Goal: Task Accomplishment & Management: Complete application form

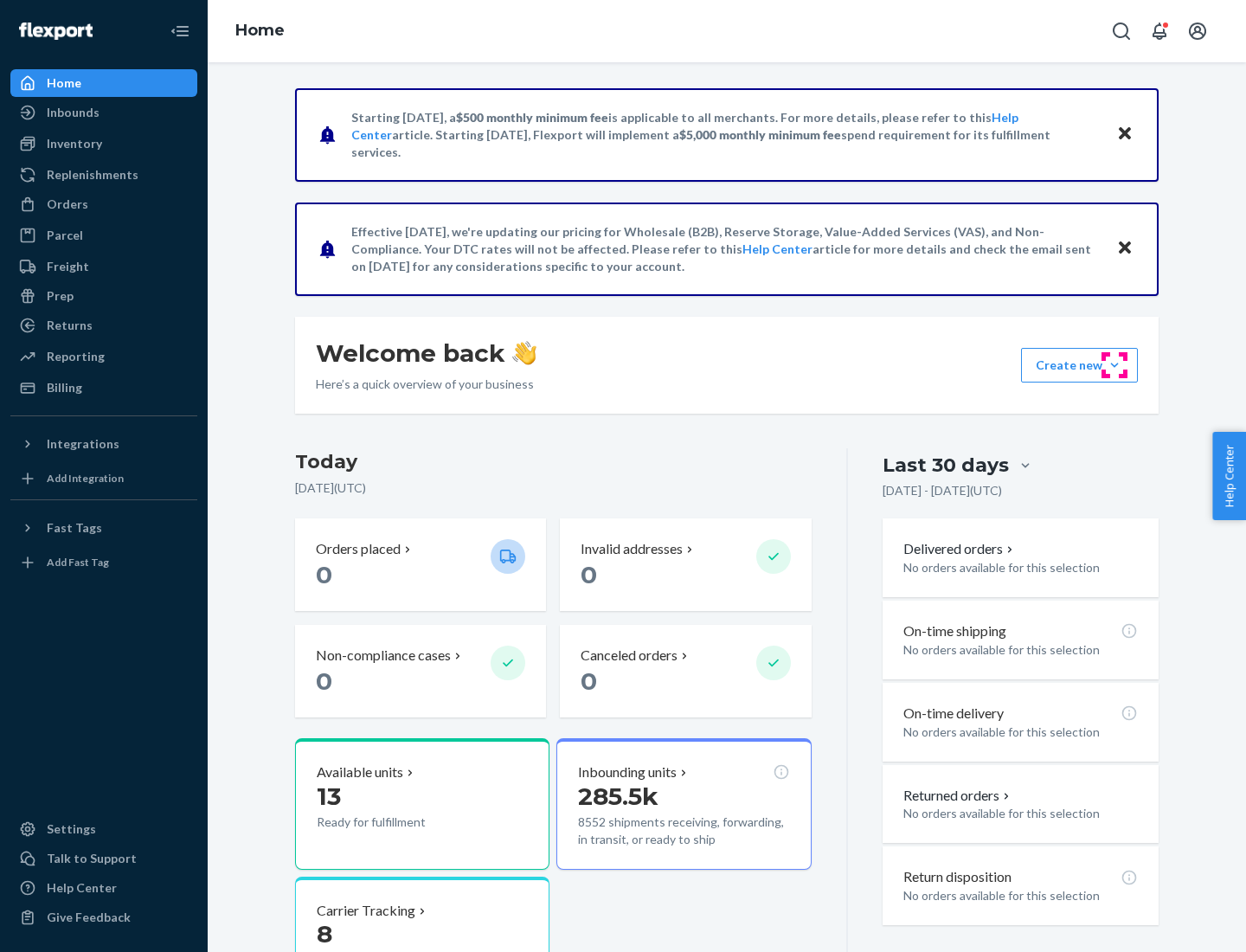
click at [1114, 365] on button "Create new Create new inbound Create new order Create new product" at bounding box center [1079, 365] width 117 height 34
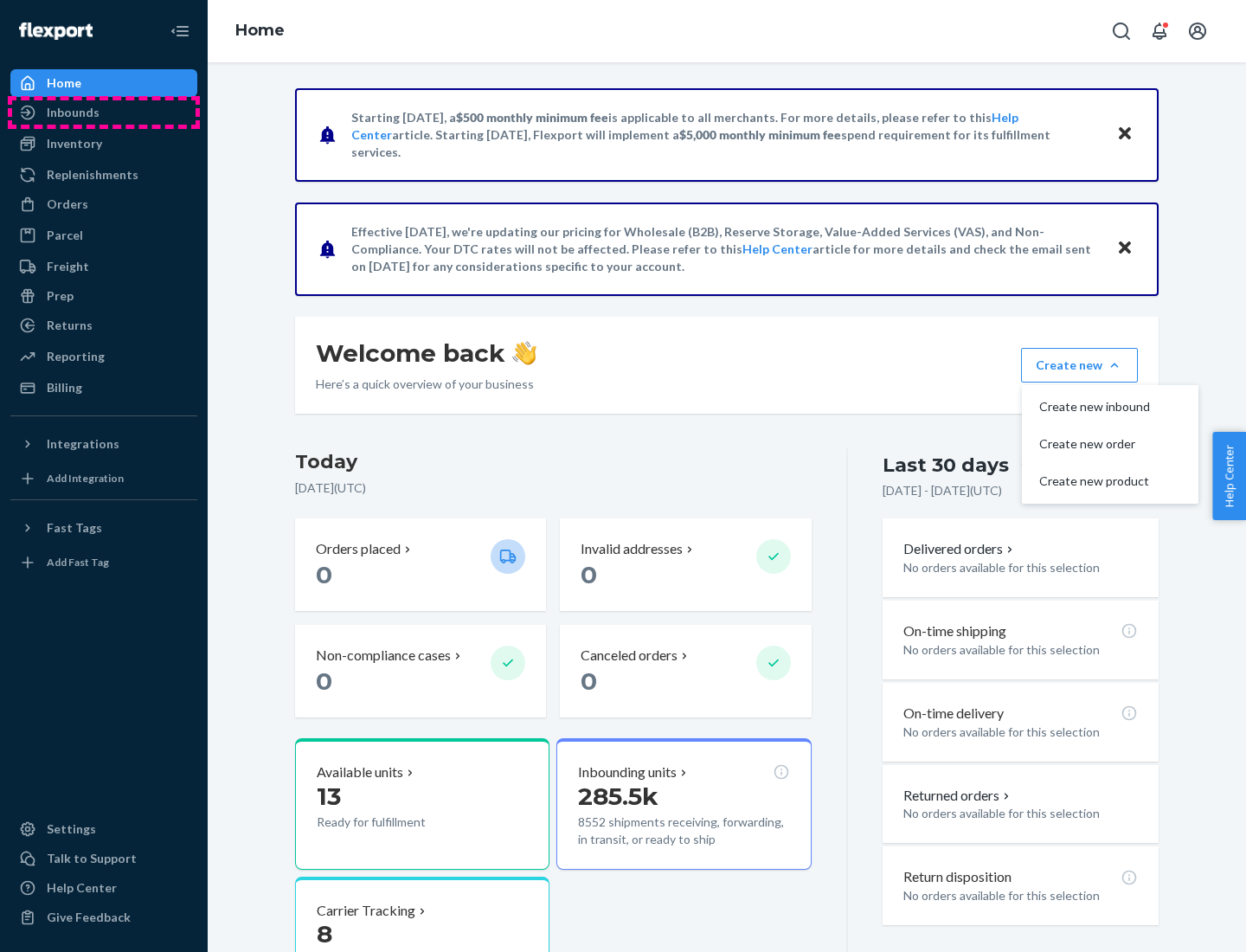
click at [103, 113] on div "Inbounds" at bounding box center [103, 113] width 183 height 25
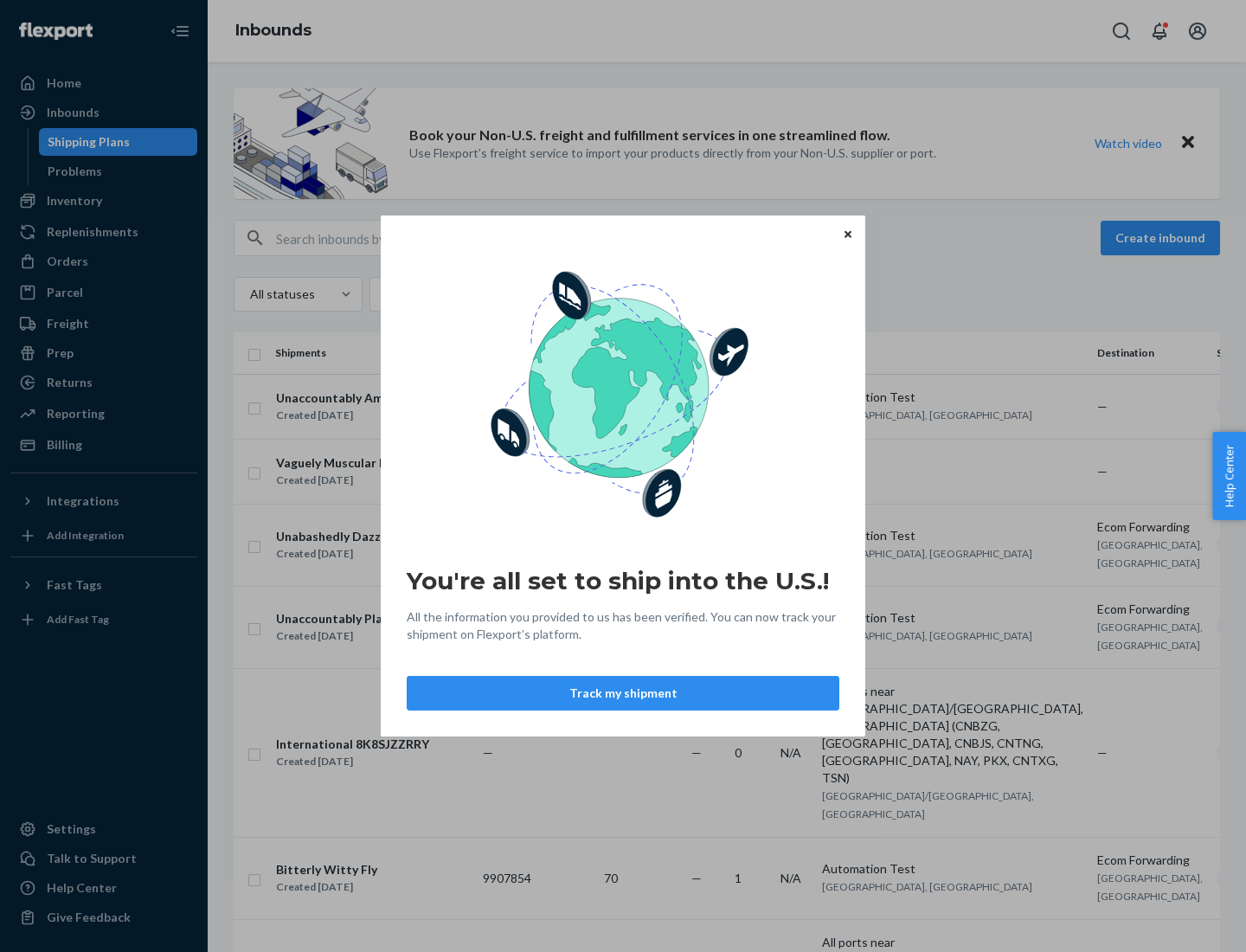
click at [623, 693] on button "Track my shipment" at bounding box center [623, 693] width 433 height 34
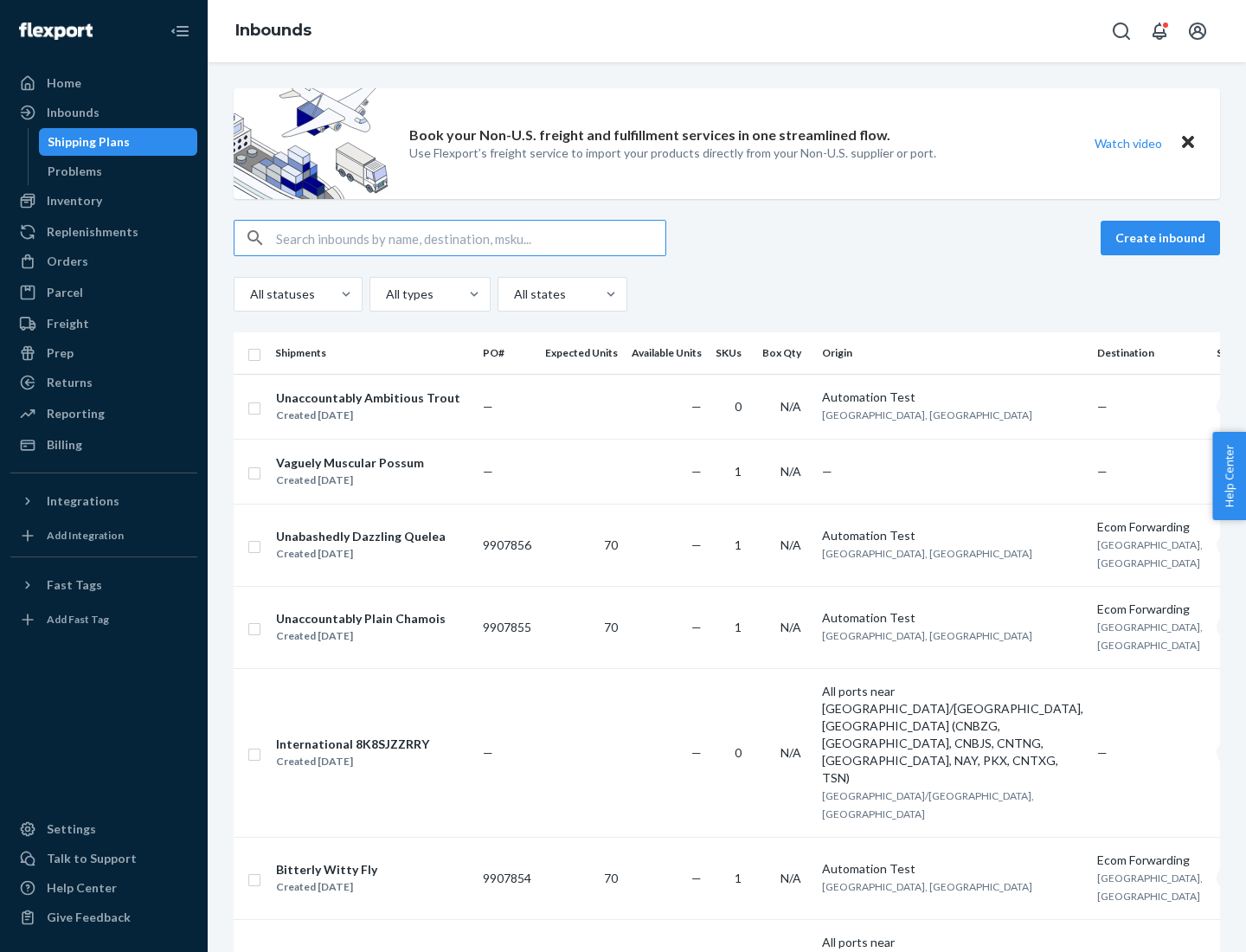
click at [1163, 238] on button "Create inbound" at bounding box center [1161, 238] width 120 height 34
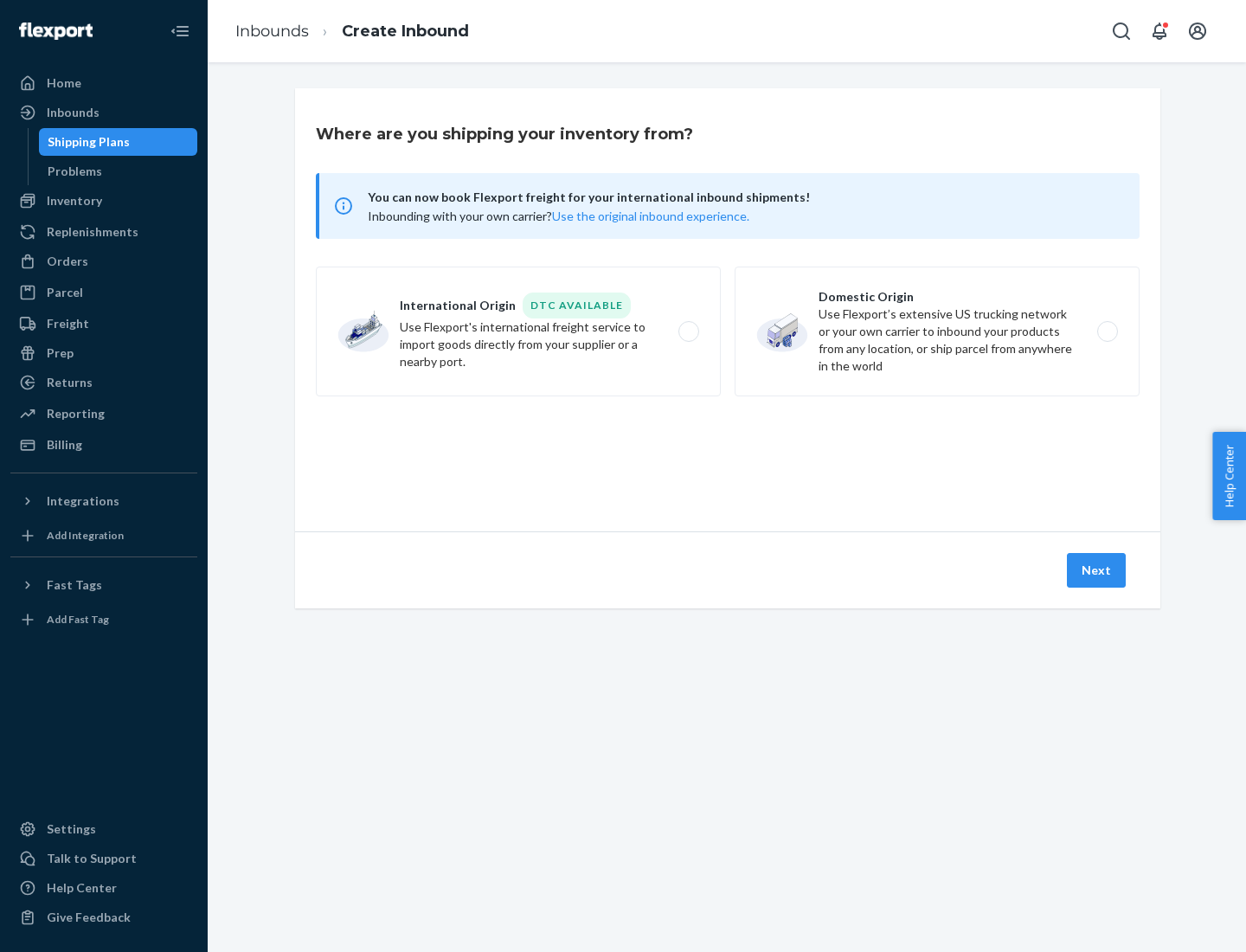
click at [518, 331] on label "International Origin DTC Available Use Flexport's international freight service…" at bounding box center [518, 331] width 405 height 130
click at [688, 331] on input "International Origin DTC Available Use Flexport's international freight service…" at bounding box center [693, 332] width 11 height 11
radio input "true"
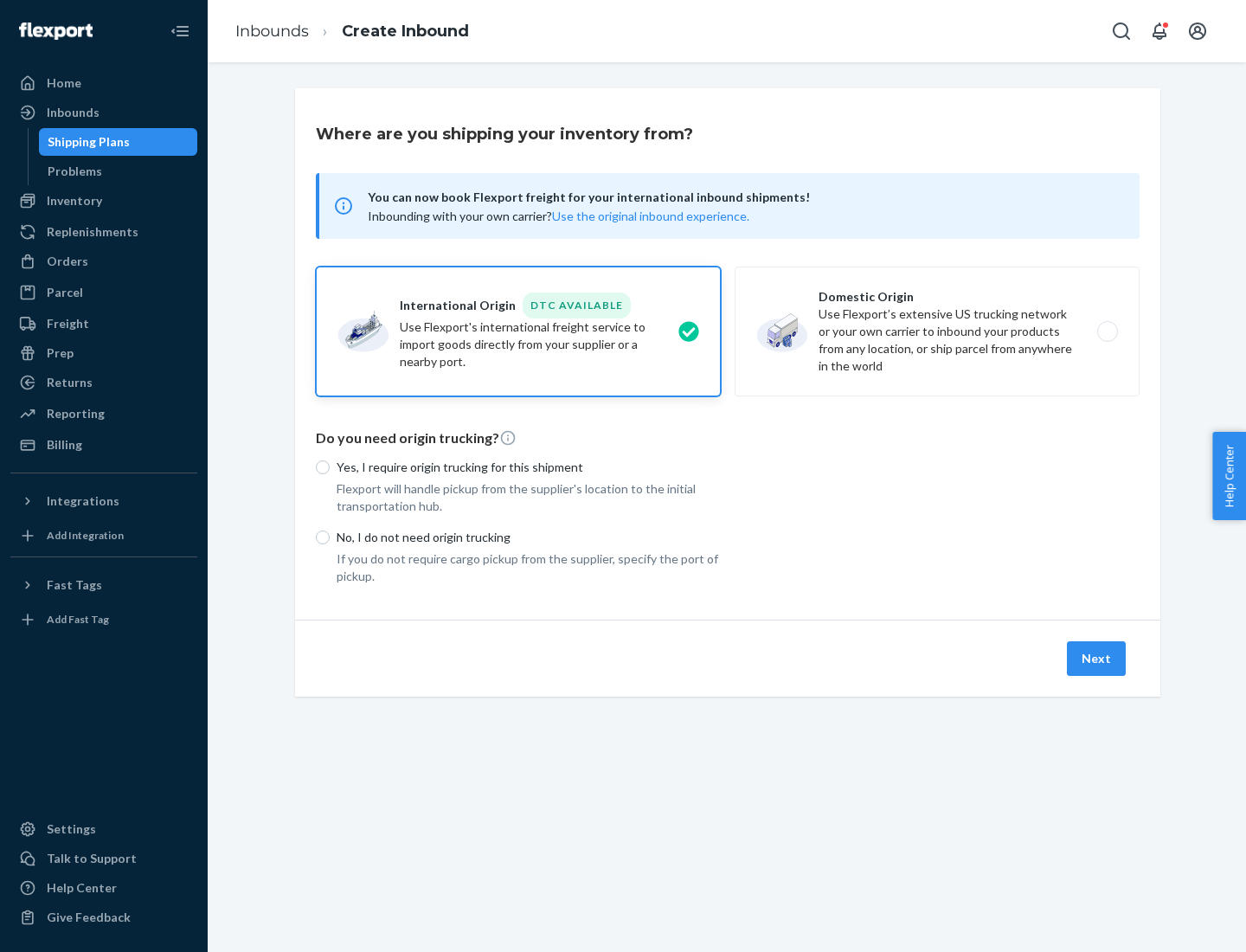
click at [529, 536] on p "No, I do not need origin trucking" at bounding box center [528, 537] width 384 height 17
click at [329, 536] on input "No, I do not need origin trucking" at bounding box center [322, 537] width 14 height 14
radio input "true"
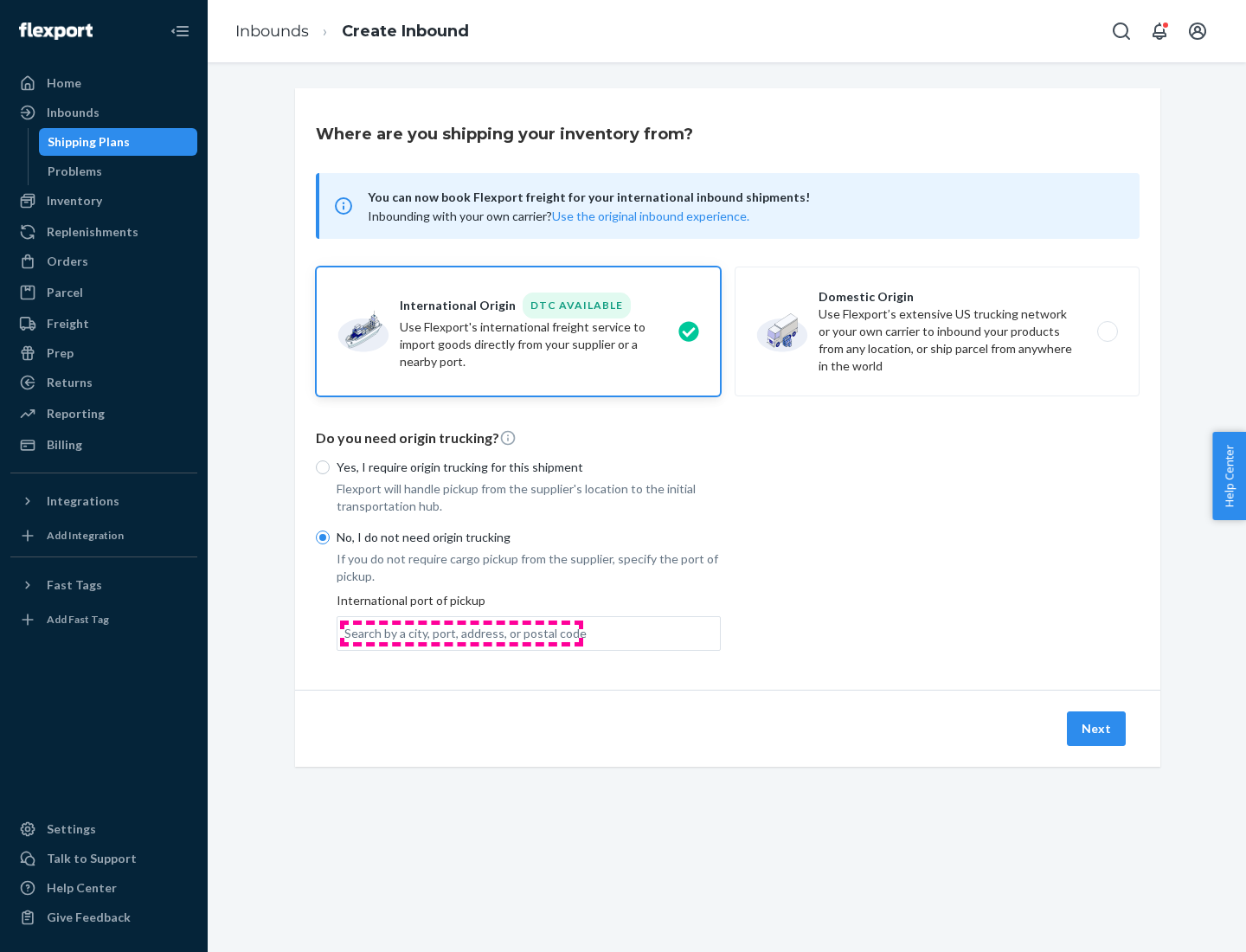
click at [461, 633] on div "Search by a city, port, address, or postal code" at bounding box center [466, 633] width 242 height 17
click at [346, 633] on input "Search by a city, port, address, or postal code" at bounding box center [346, 633] width 2 height 17
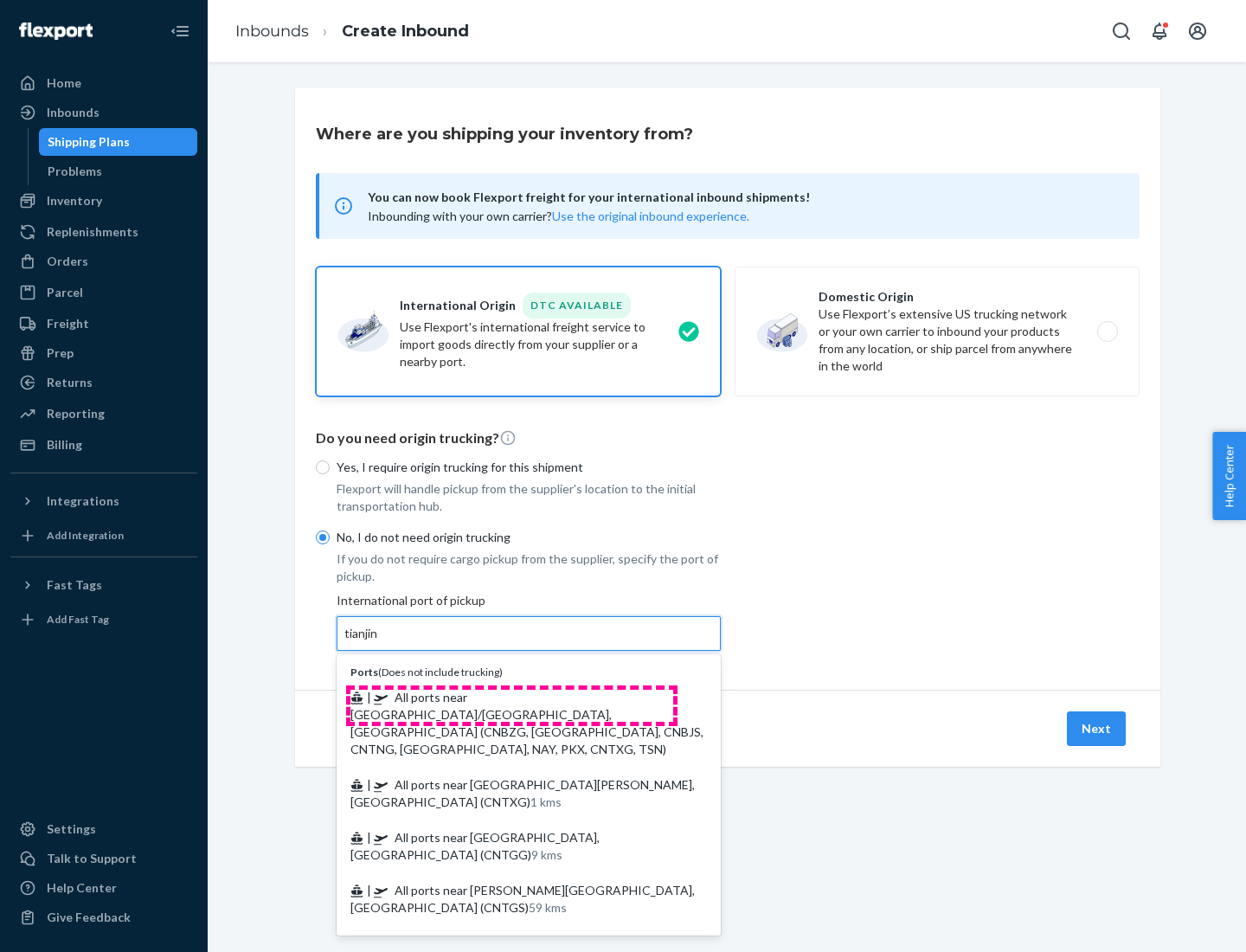
click at [512, 697] on span "| All ports near [GEOGRAPHIC_DATA]/[GEOGRAPHIC_DATA], [GEOGRAPHIC_DATA] (CNBZG,…" at bounding box center [526, 722] width 353 height 66
click at [380, 643] on input "tianjin" at bounding box center [362, 633] width 35 height 17
type input "All ports near [GEOGRAPHIC_DATA]/[GEOGRAPHIC_DATA], [GEOGRAPHIC_DATA] (CNBZG, […"
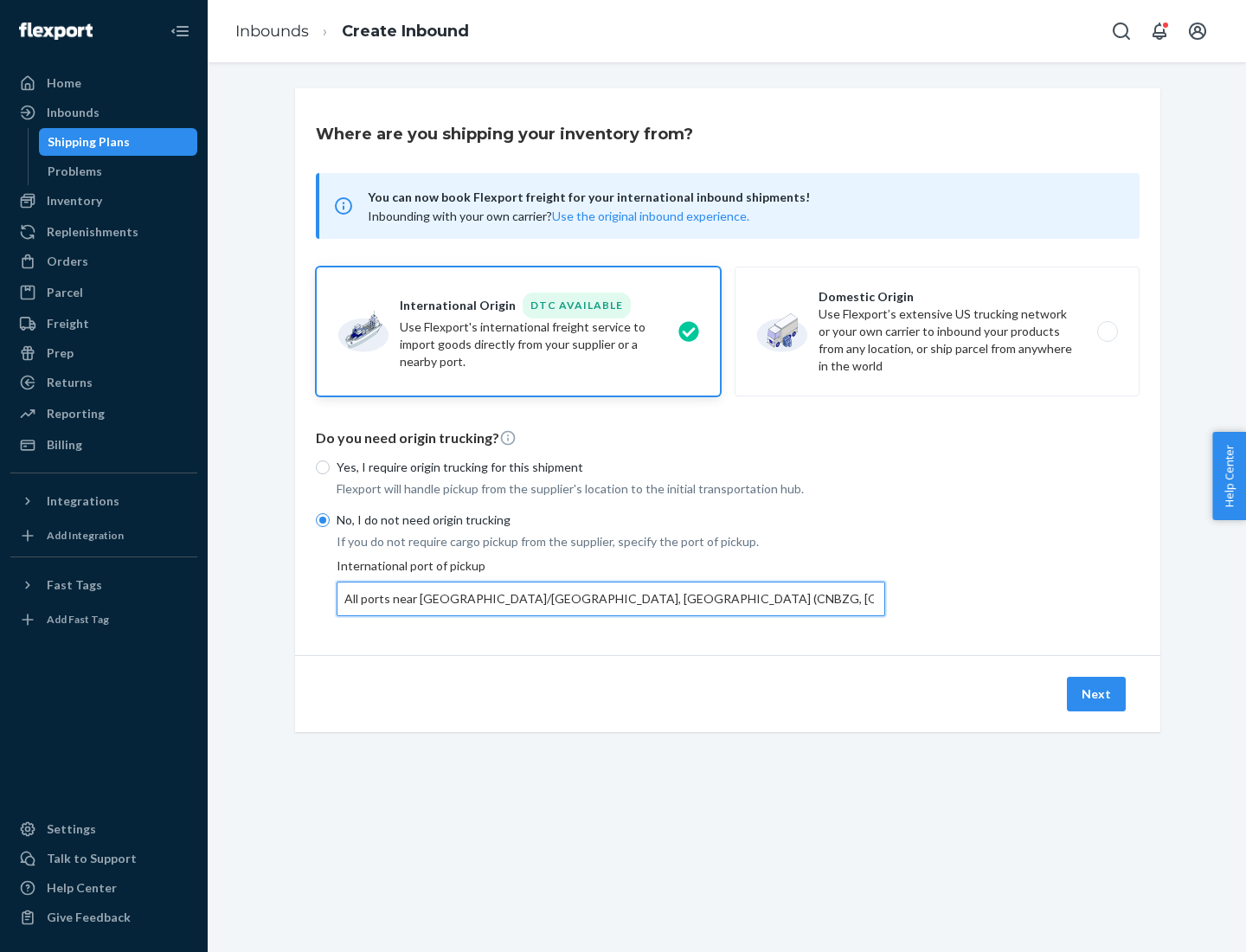
click at [1097, 693] on button "Next" at bounding box center [1096, 694] width 59 height 34
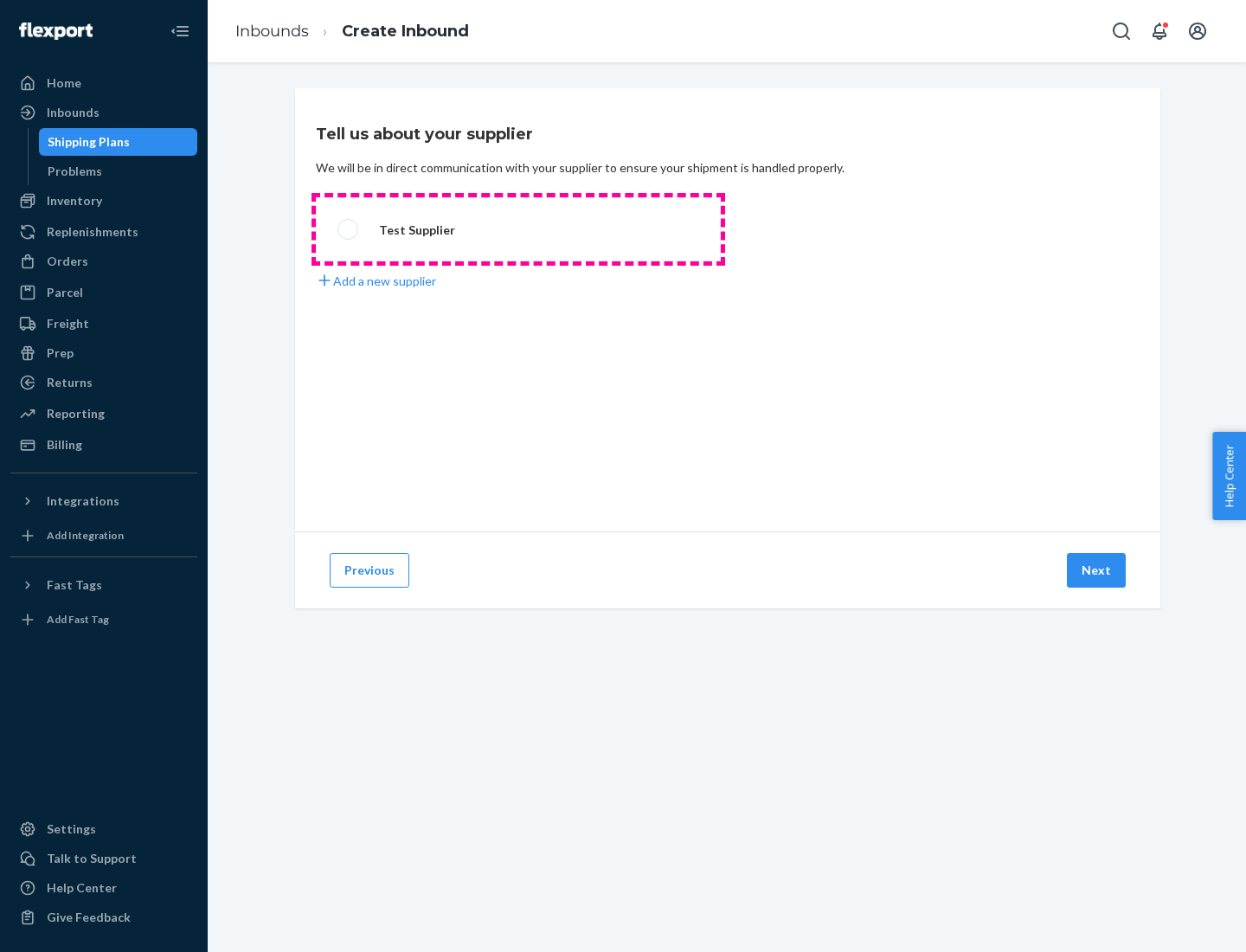
click at [518, 230] on label "Test Supplier" at bounding box center [518, 229] width 405 height 64
click at [348, 230] on input "Test Supplier" at bounding box center [343, 230] width 11 height 11
radio input "true"
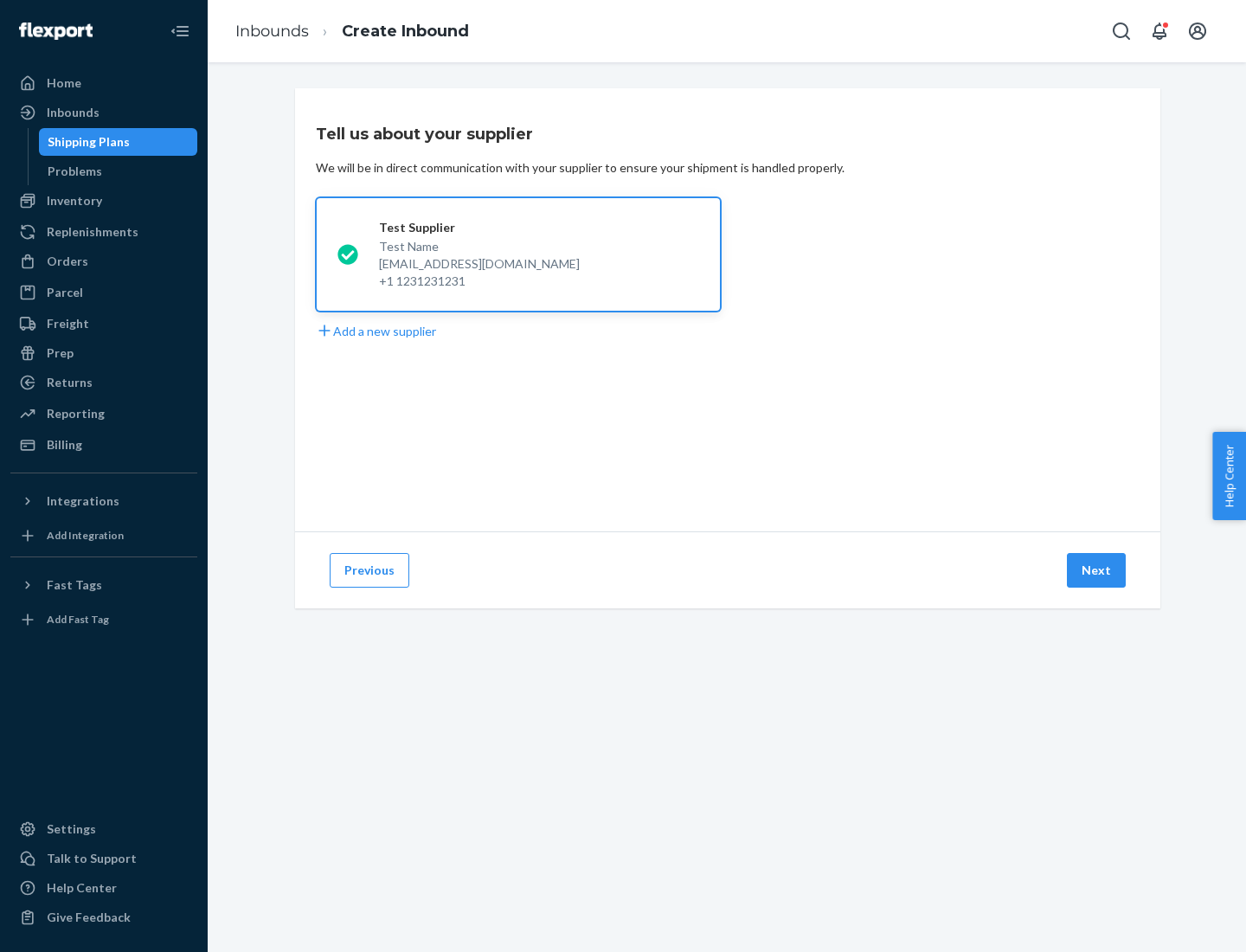
click at [1097, 570] on button "Next" at bounding box center [1096, 570] width 59 height 34
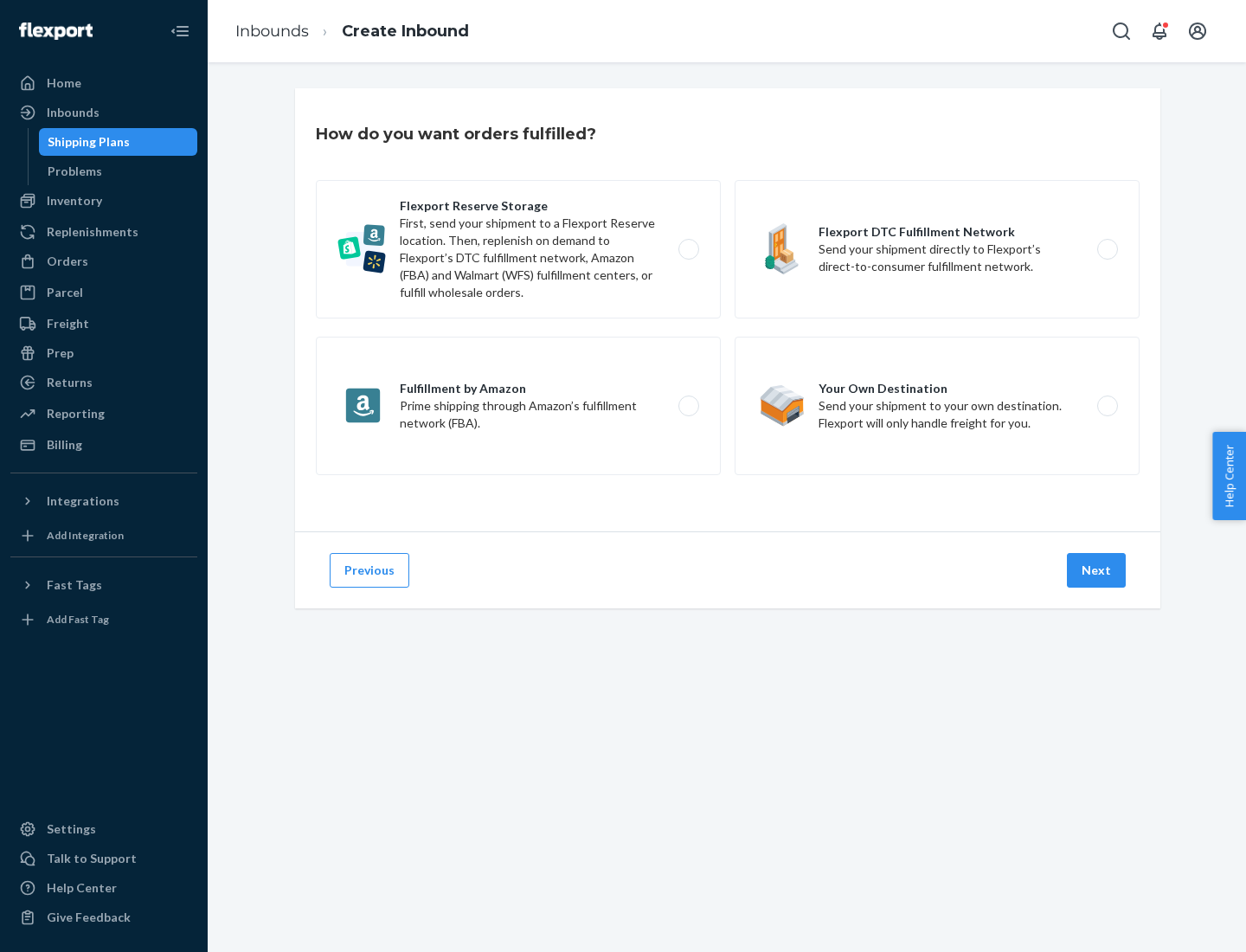
click at [518, 250] on label "Flexport Reserve Storage First, send your shipment to a Flexport Reserve locati…" at bounding box center [518, 249] width 405 height 139
click at [688, 250] on input "Flexport Reserve Storage First, send your shipment to a Flexport Reserve locati…" at bounding box center [693, 250] width 11 height 11
radio input "true"
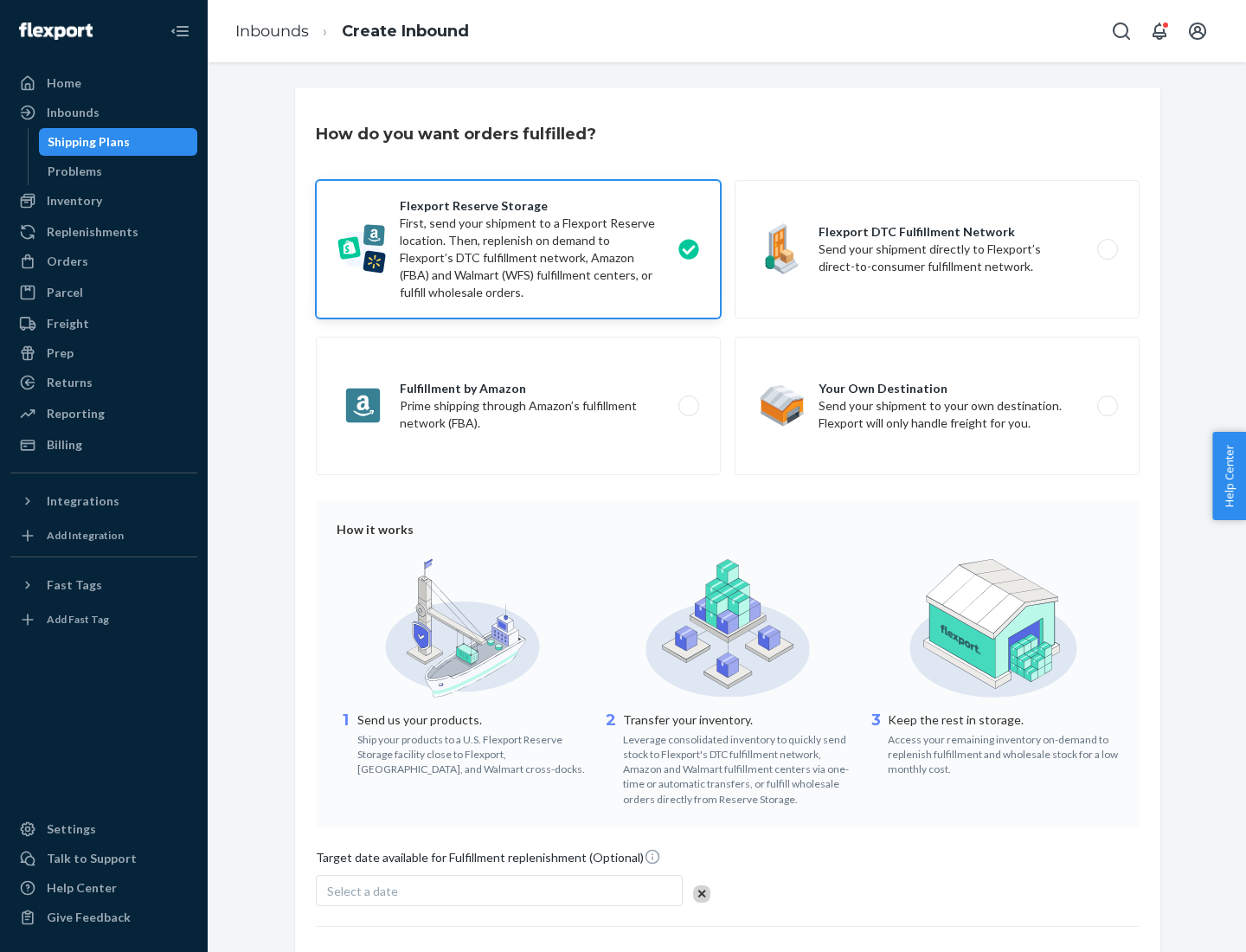
scroll to position [142, 0]
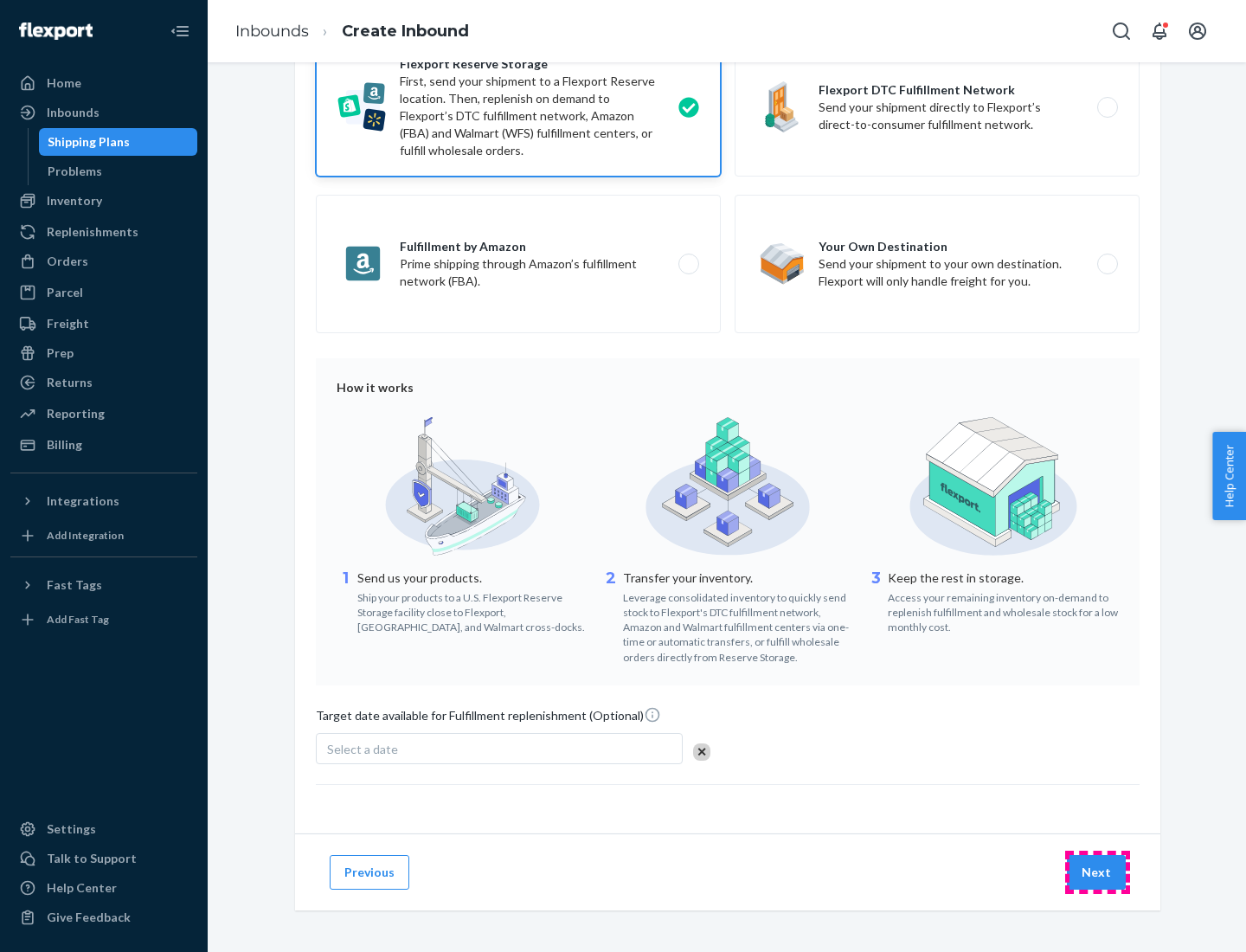
click at [1097, 871] on button "Next" at bounding box center [1096, 872] width 59 height 34
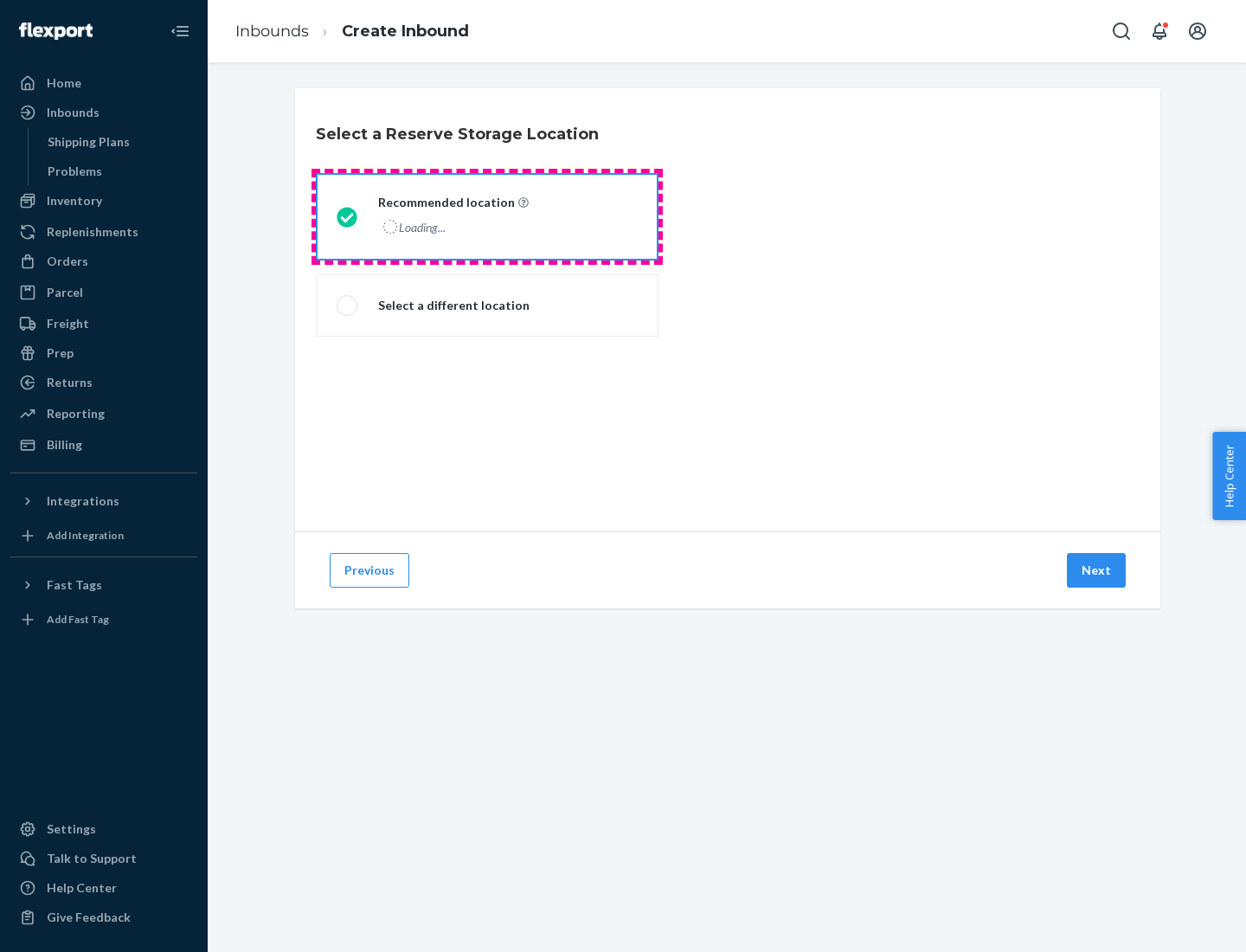
click at [487, 216] on div "Loading..." at bounding box center [452, 227] width 147 height 25
click at [348, 216] on input "Recommended location Loading..." at bounding box center [342, 217] width 11 height 11
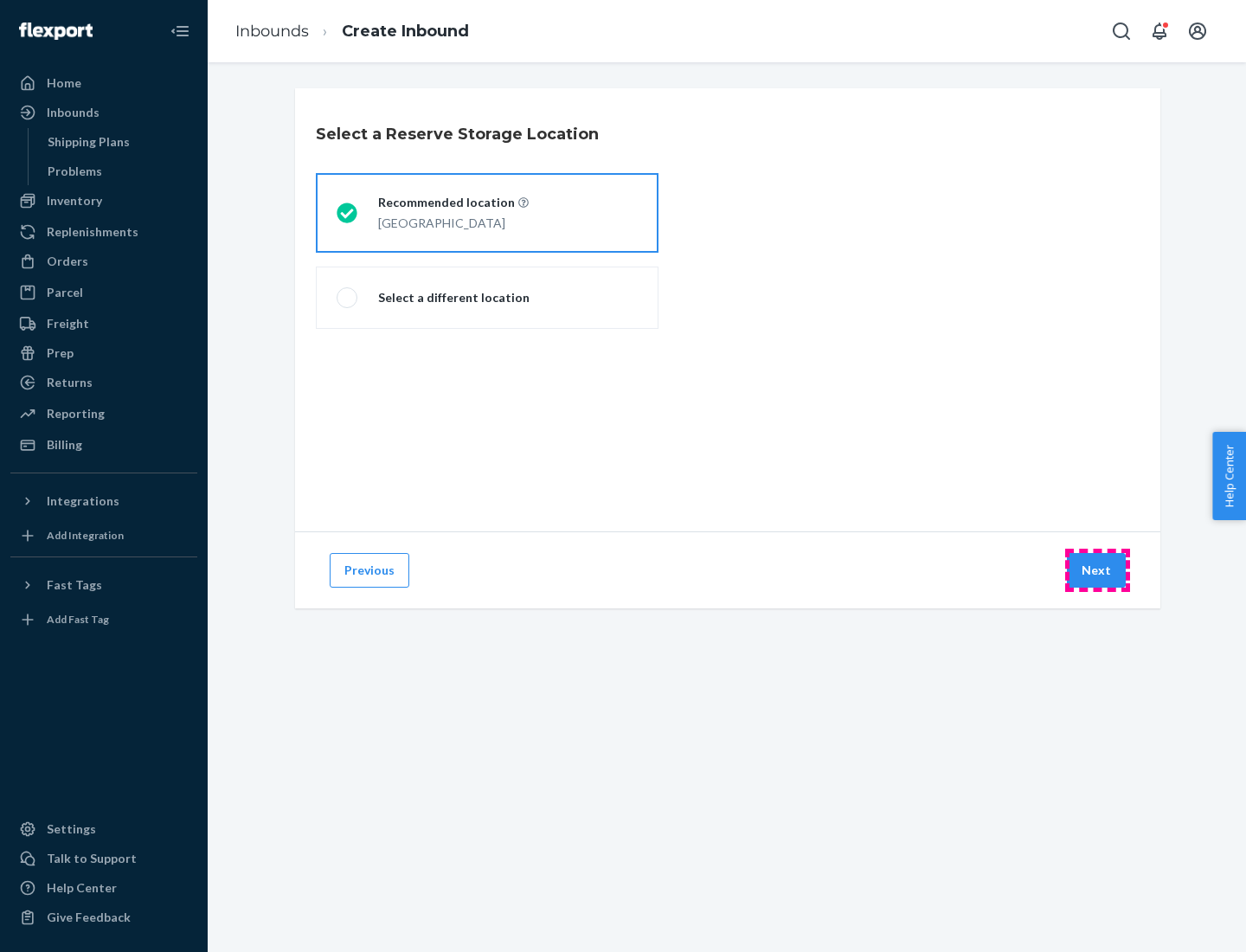
click at [1097, 570] on button "Next" at bounding box center [1096, 570] width 59 height 34
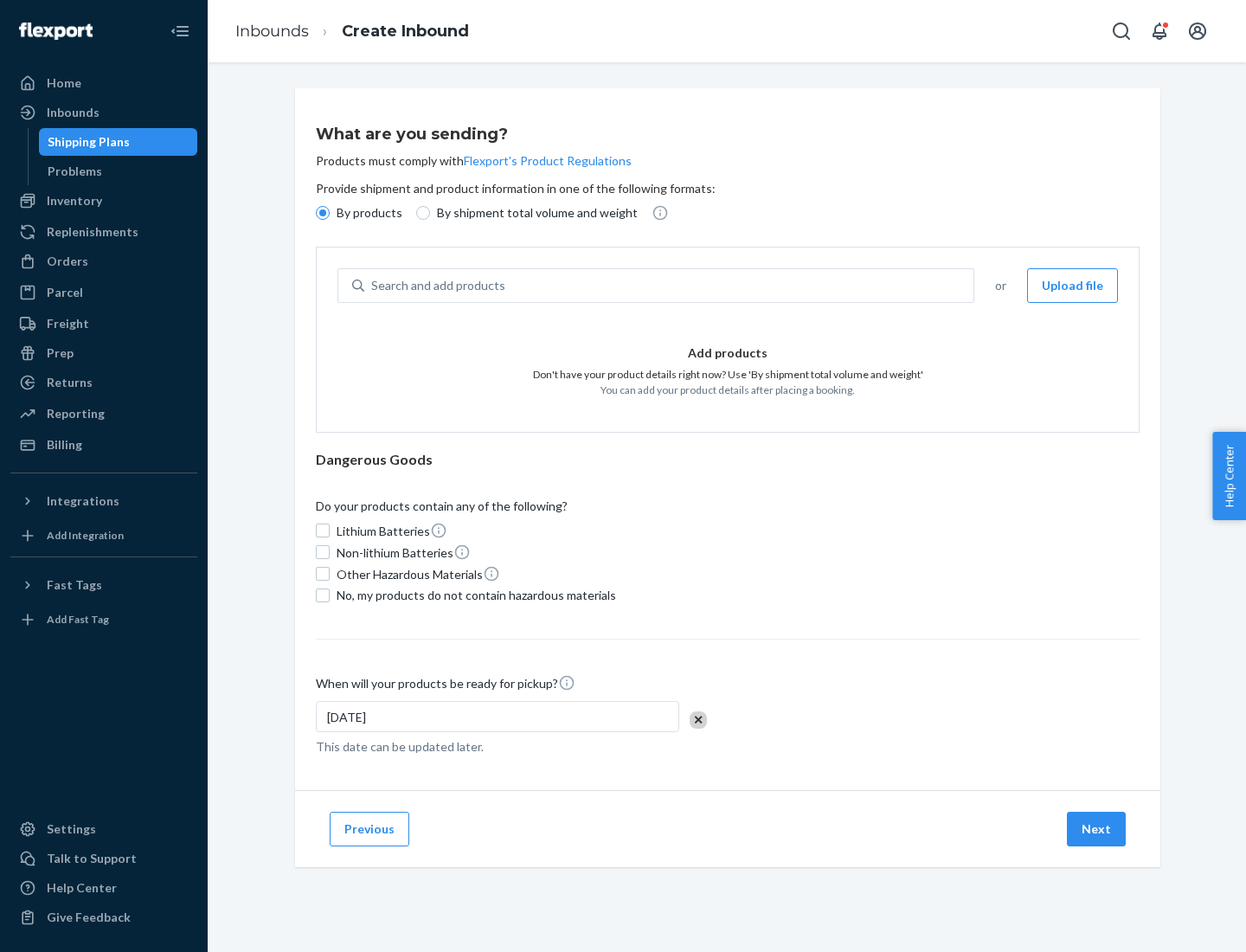
click at [670, 286] on div "Search and add products" at bounding box center [668, 286] width 609 height 31
click at [373, 286] on input "Search and add products" at bounding box center [372, 285] width 2 height 17
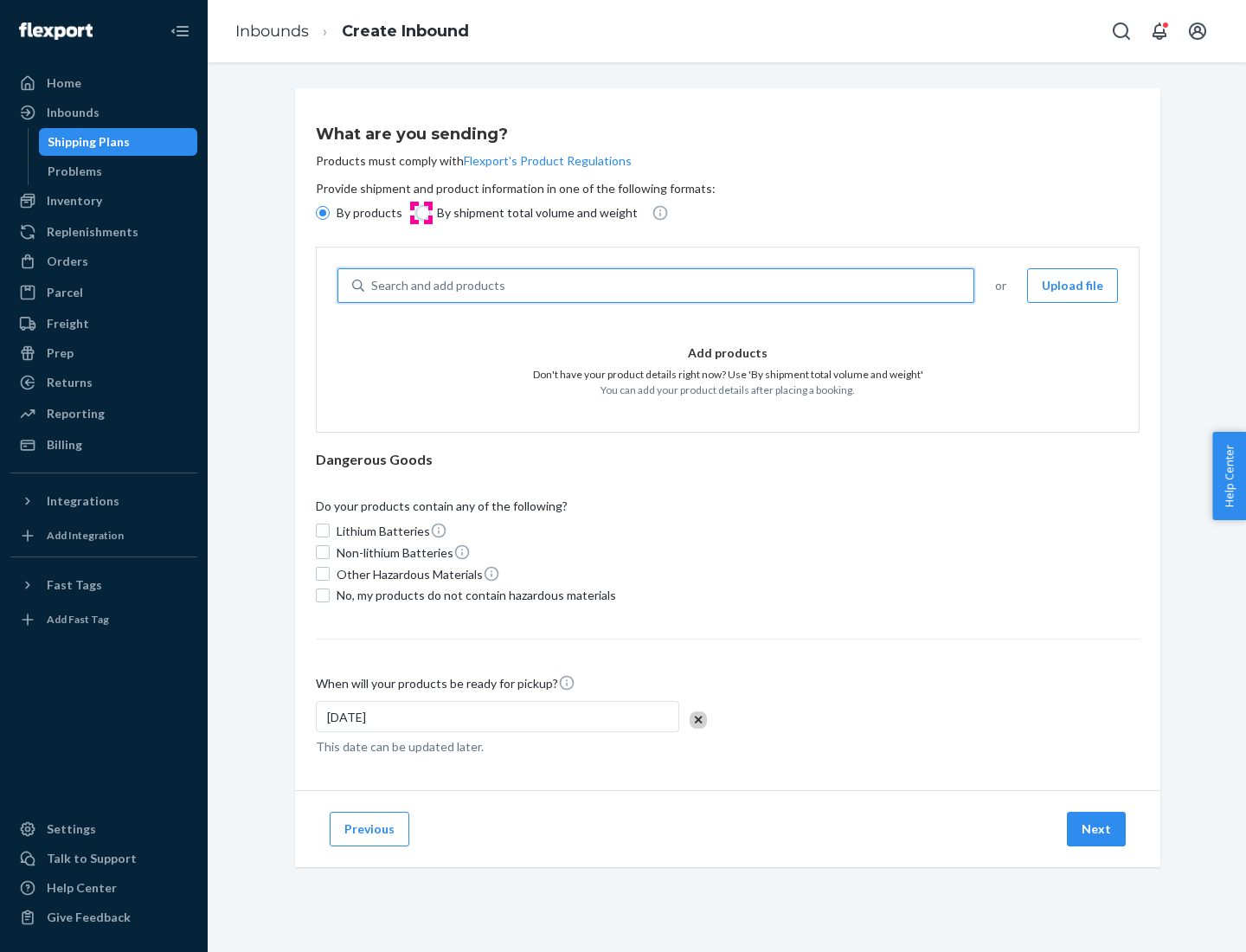
click at [420, 213] on input "By shipment total volume and weight" at bounding box center [423, 212] width 14 height 14
radio input "true"
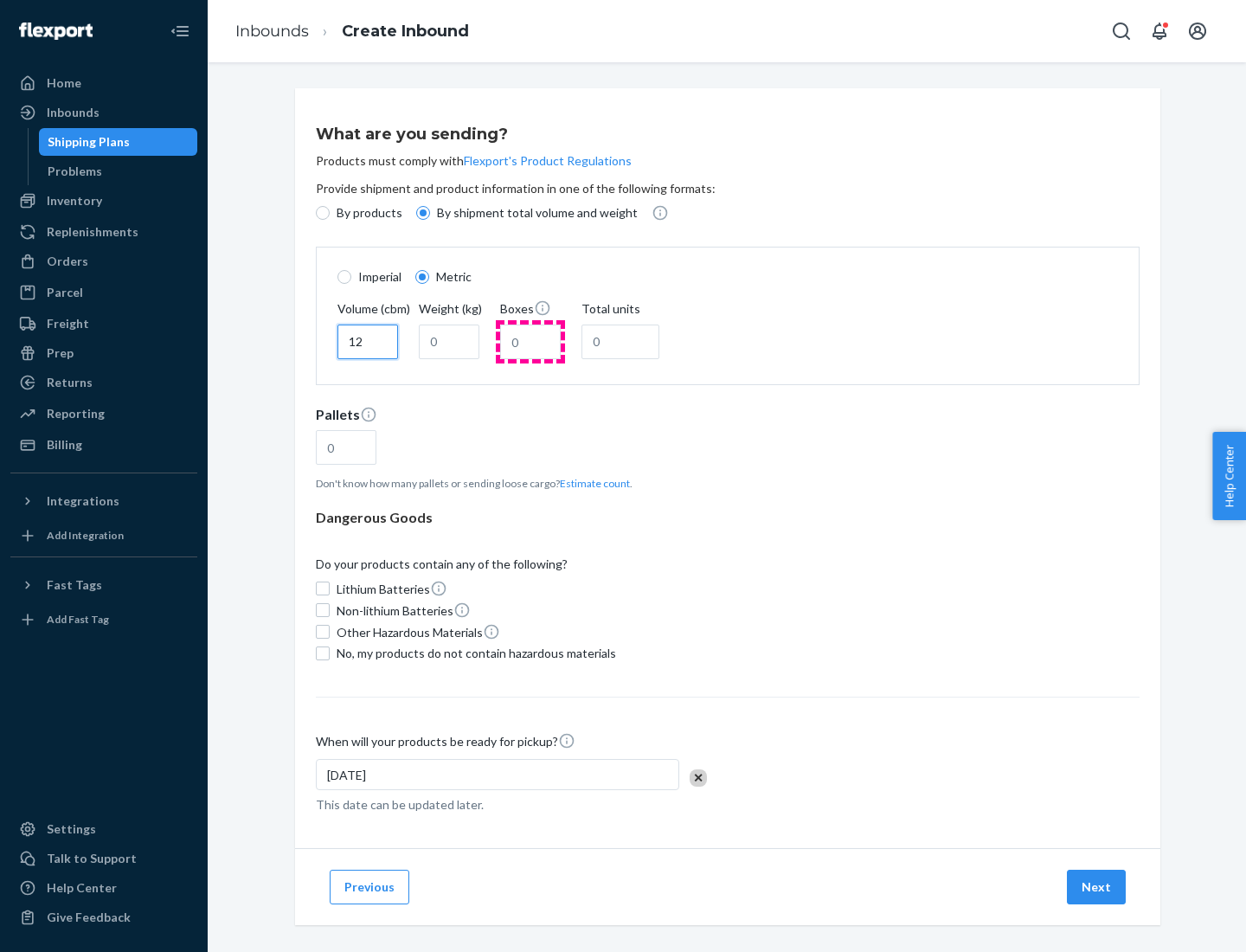
type input "12"
type input "22"
type input "222"
type input "121"
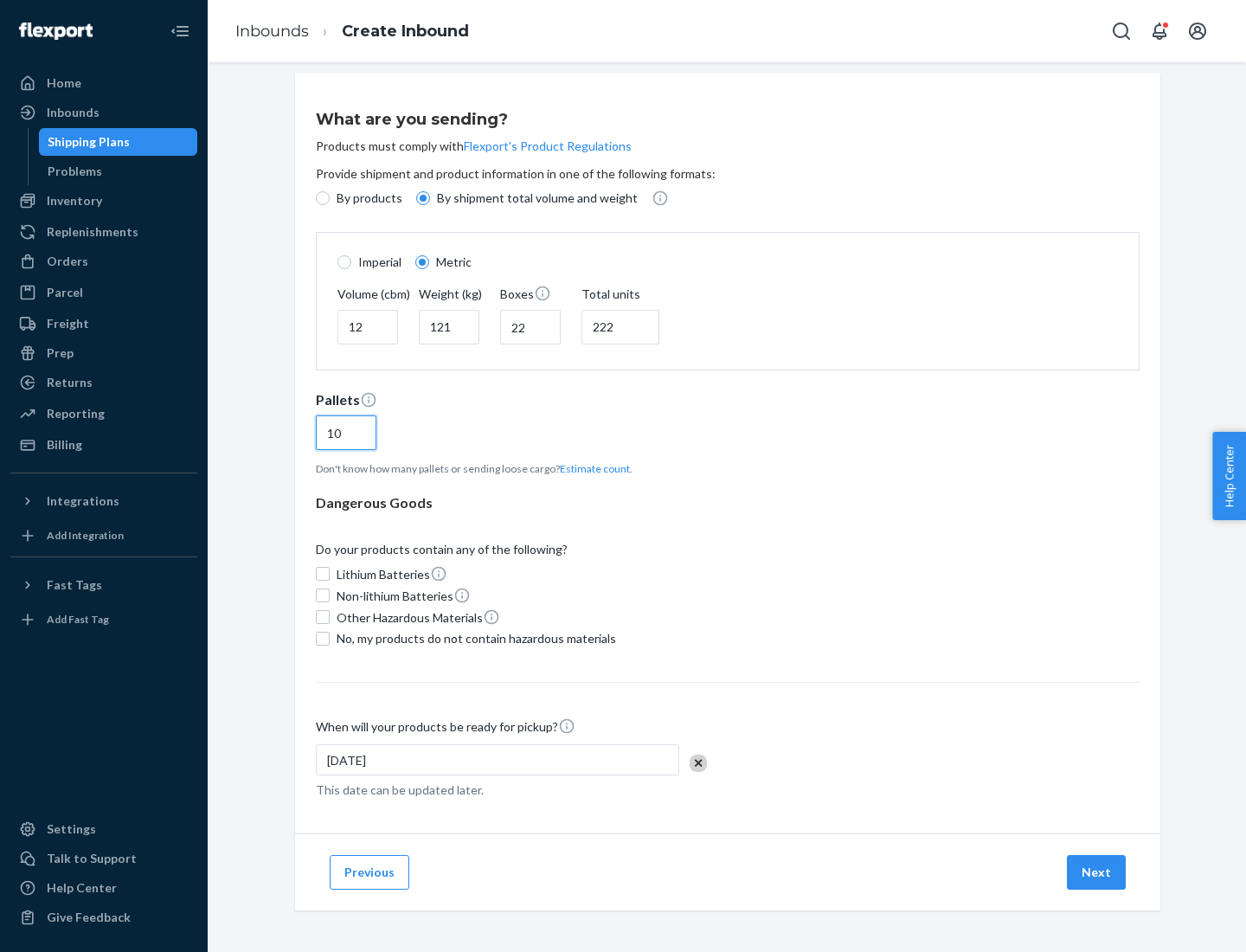
type input "10"
click at [474, 638] on span "No, my products do not contain hazardous materials" at bounding box center [476, 638] width 280 height 17
click at [329, 638] on input "No, my products do not contain hazardous materials" at bounding box center [322, 638] width 14 height 14
checkbox input "true"
click at [1097, 871] on button "Next" at bounding box center [1096, 872] width 59 height 34
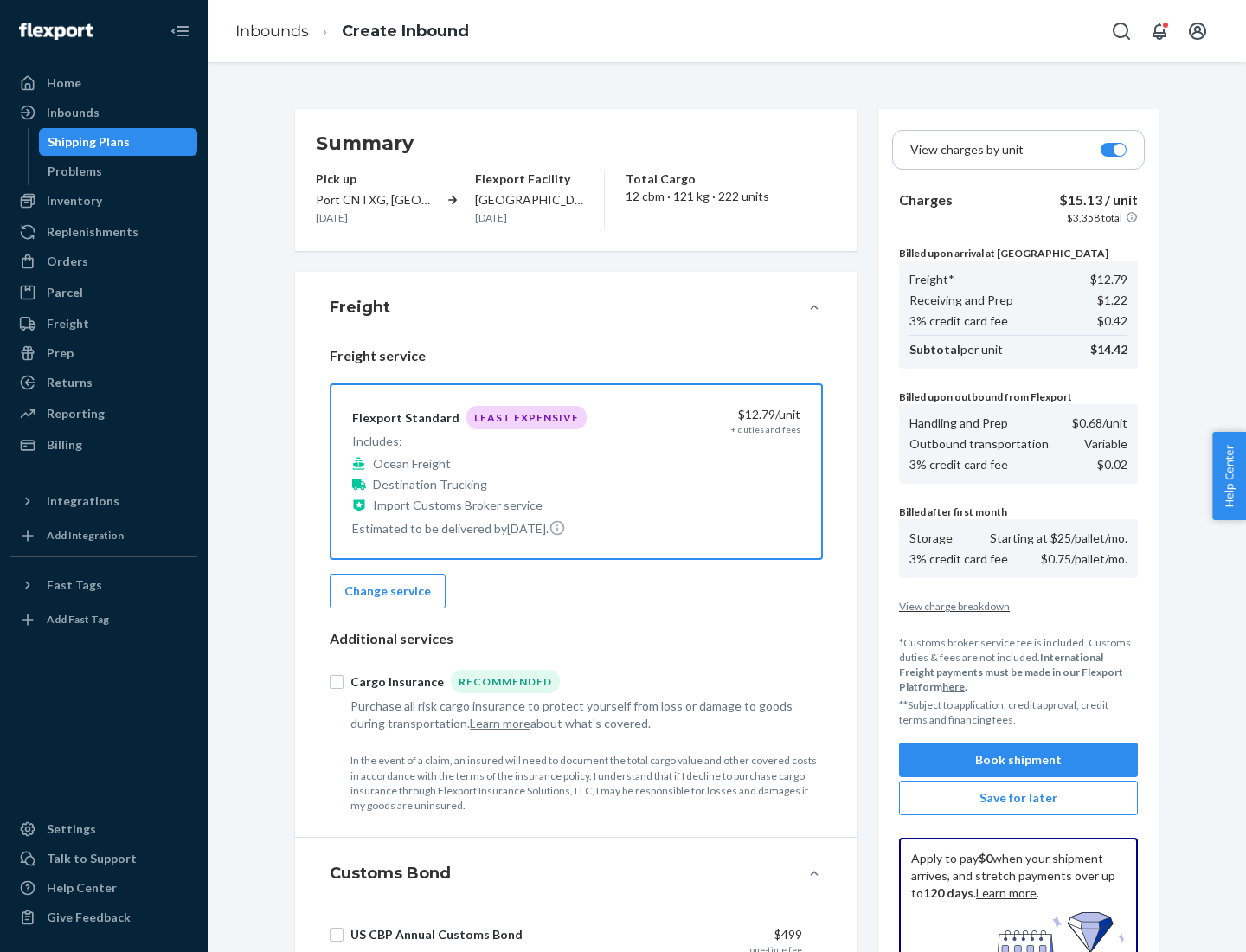
scroll to position [252, 0]
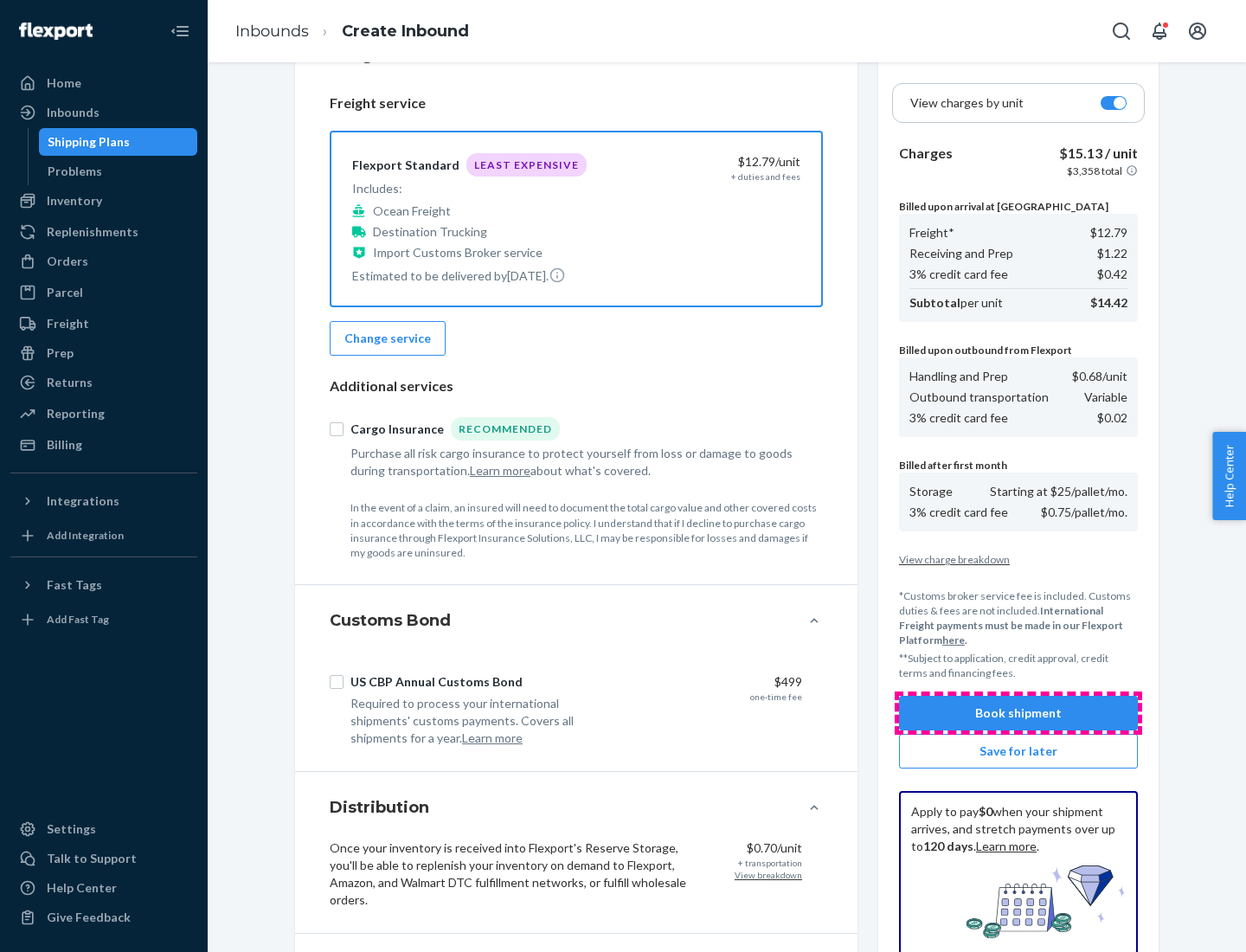
click at [1018, 713] on button "Book shipment" at bounding box center [1018, 713] width 239 height 34
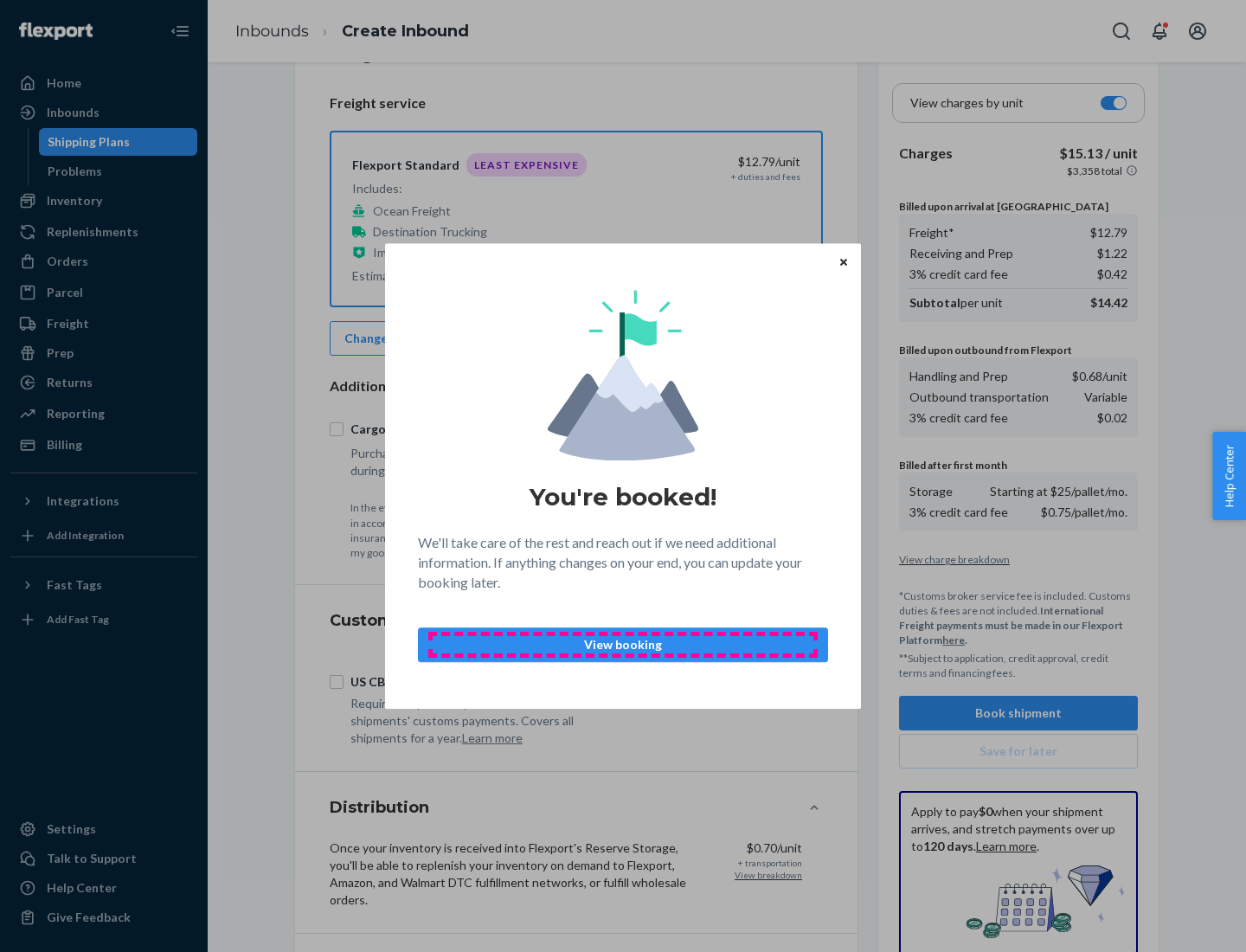
click at [623, 643] on p "View booking" at bounding box center [623, 644] width 381 height 17
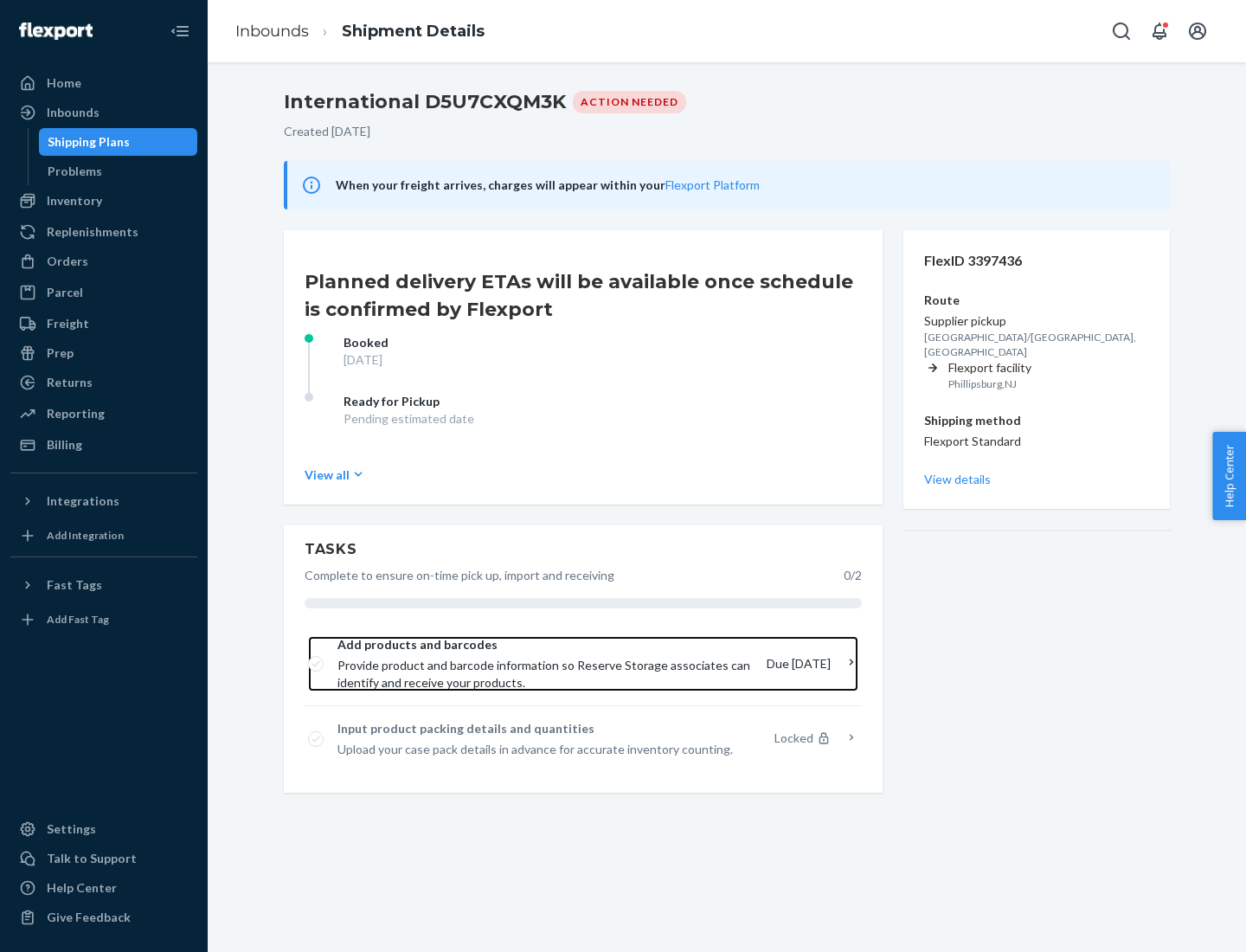
click at [546, 663] on span "Provide product and barcode information so Reserve Storage associates can ident…" at bounding box center [545, 674] width 416 height 34
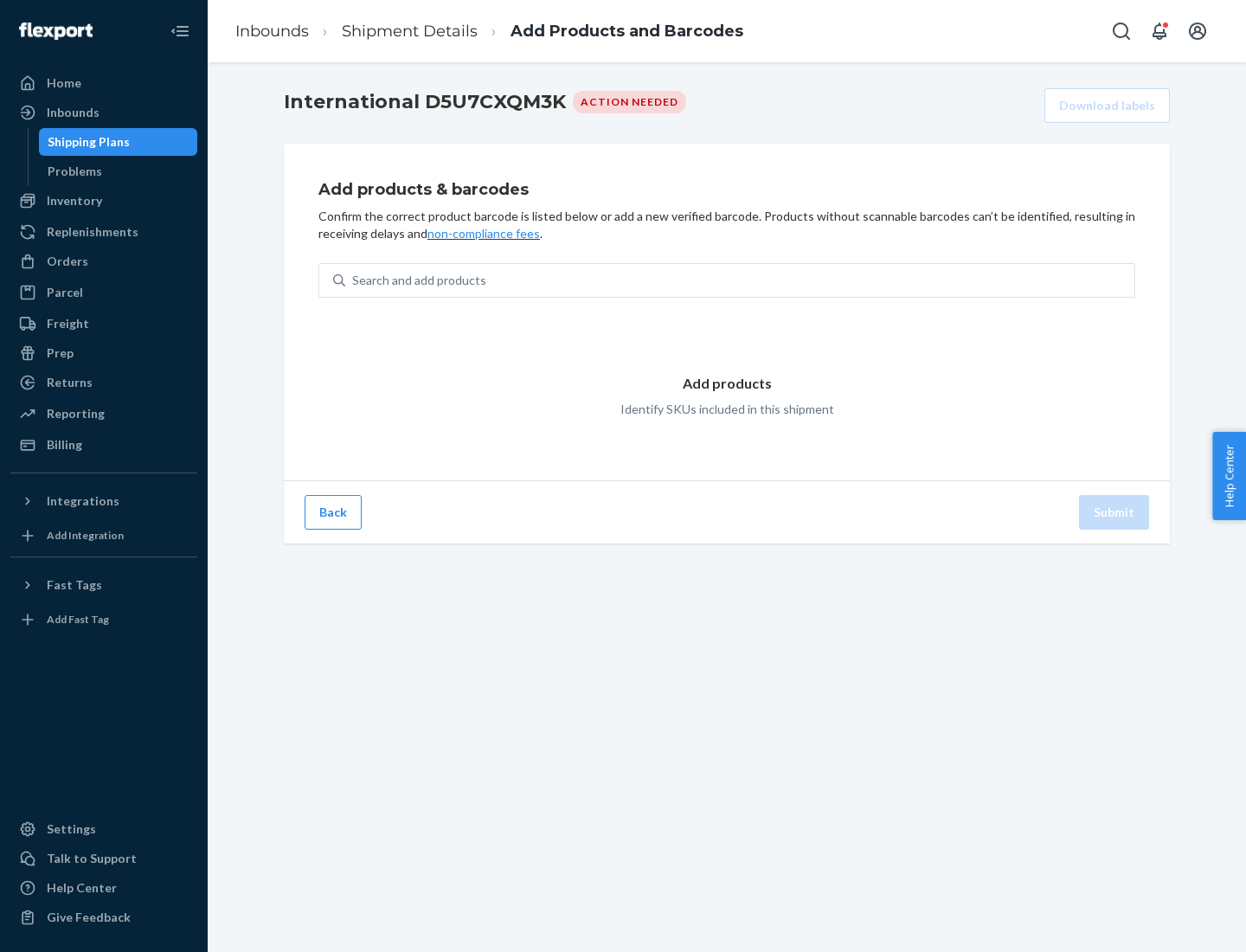
click at [740, 280] on div "Search and add products" at bounding box center [740, 280] width 790 height 31
click at [354, 280] on input "Search and add products" at bounding box center [353, 280] width 2 height 17
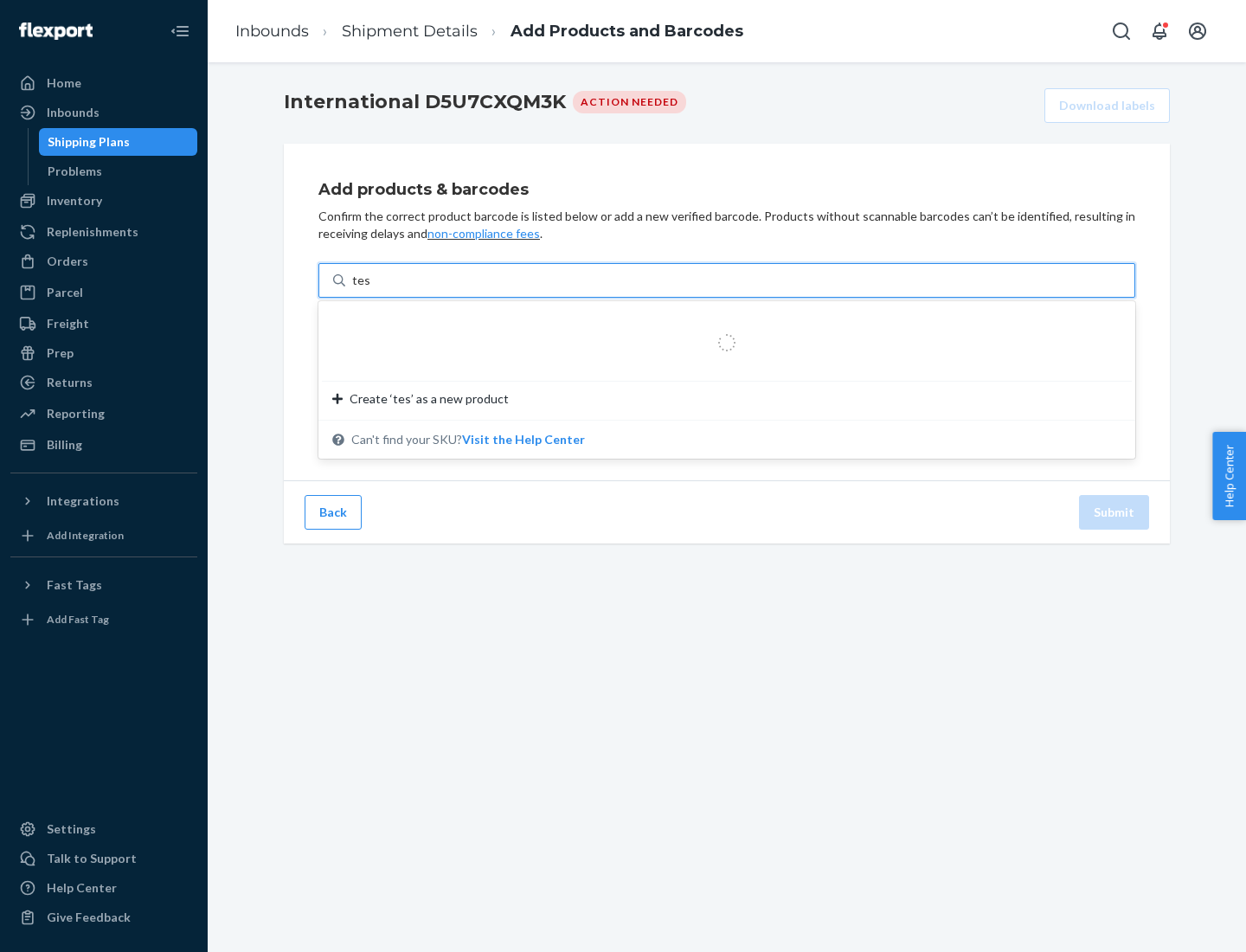
type input "test"
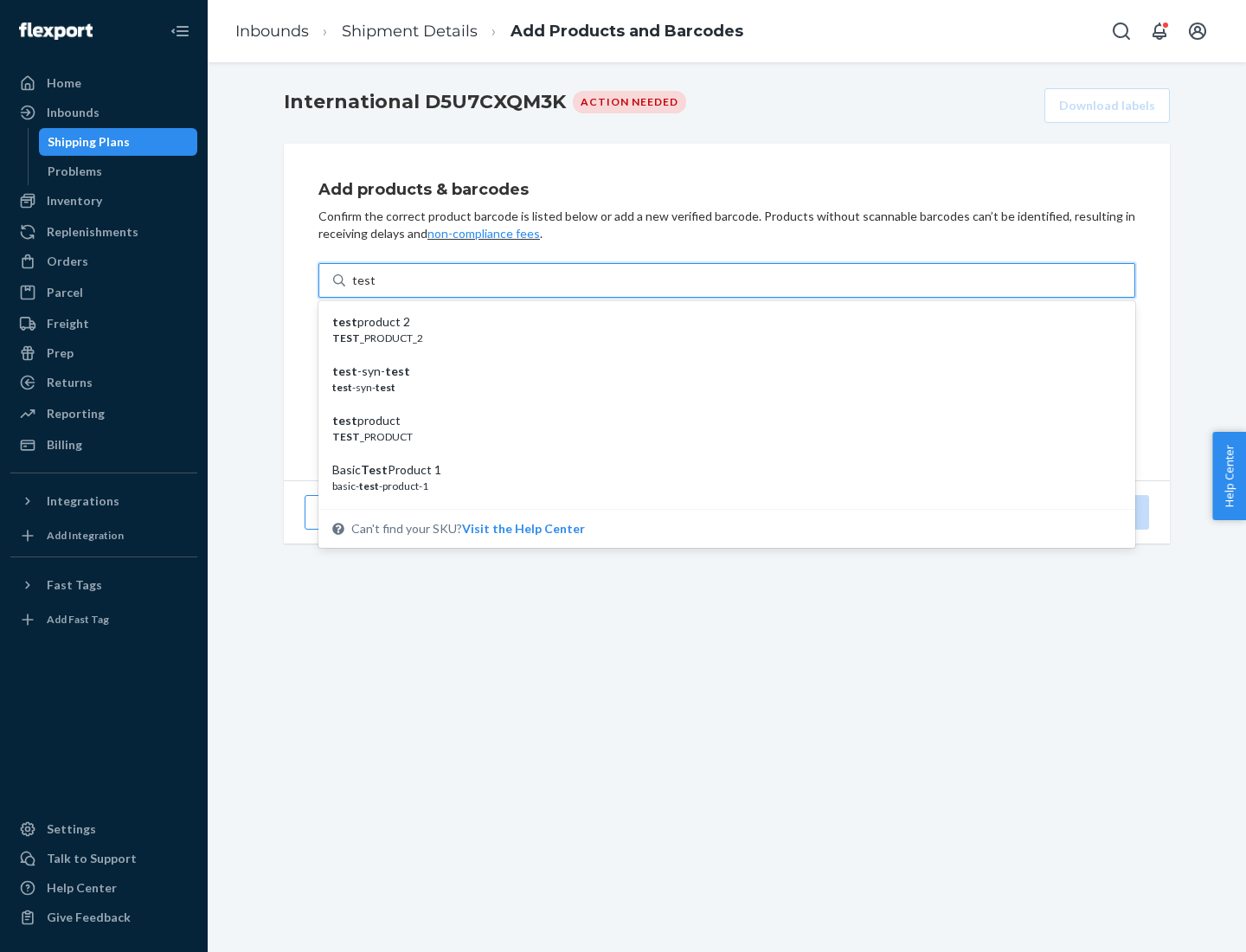
scroll to position [65, 0]
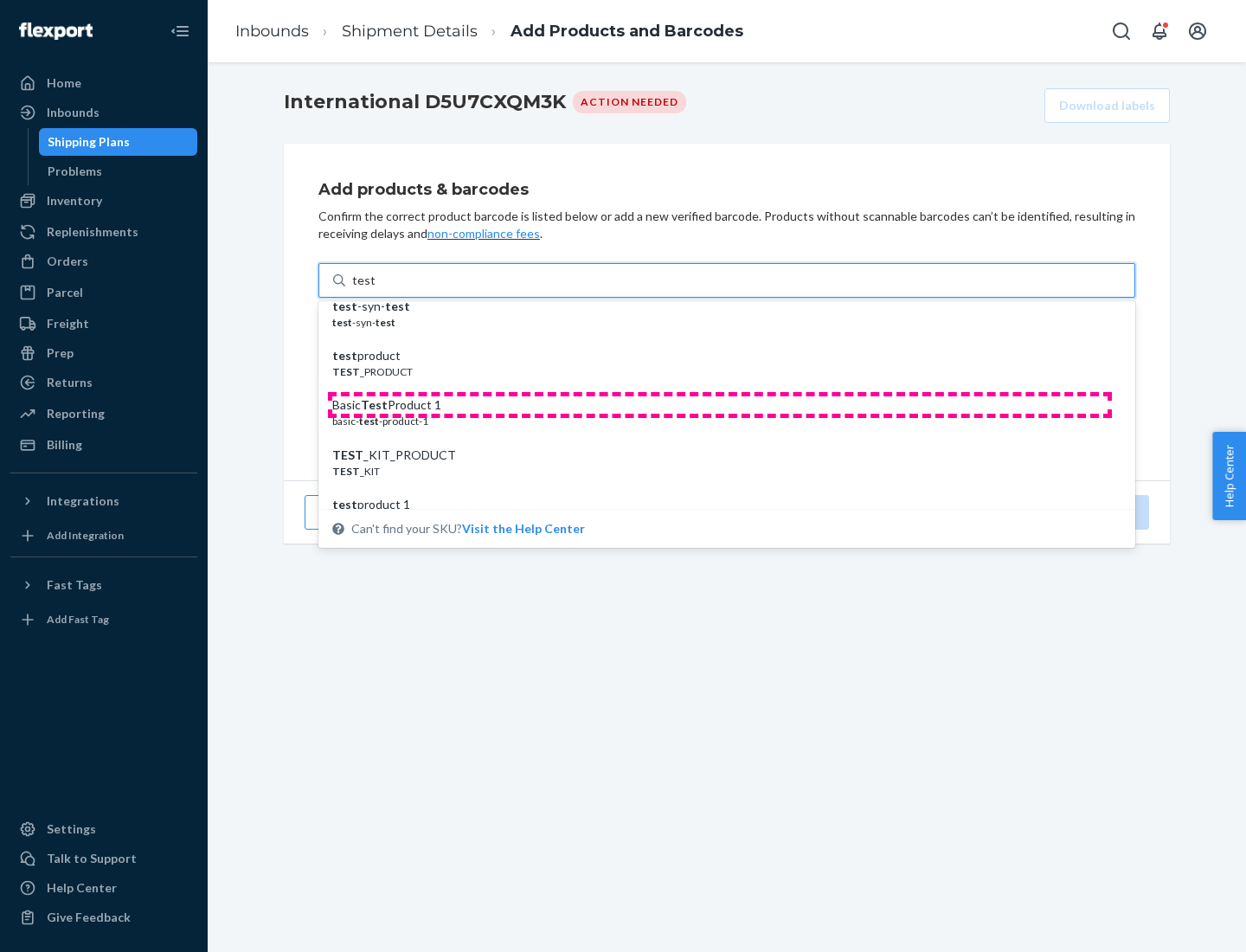
click at [720, 405] on div "Basic Test Product 1" at bounding box center [720, 405] width 775 height 17
click at [375, 290] on input "test" at bounding box center [363, 280] width 23 height 17
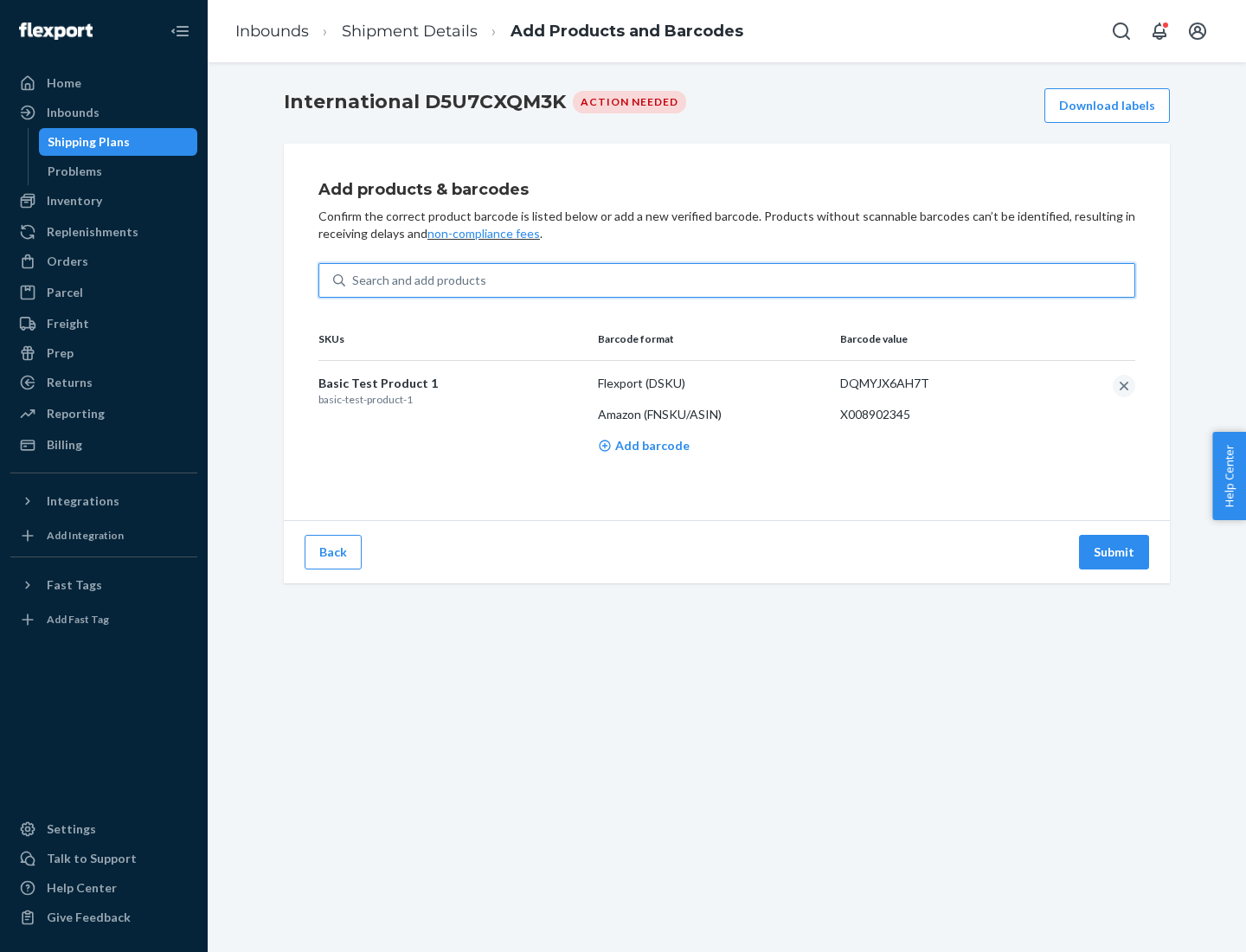
click at [1114, 551] on button "Submit" at bounding box center [1114, 552] width 70 height 34
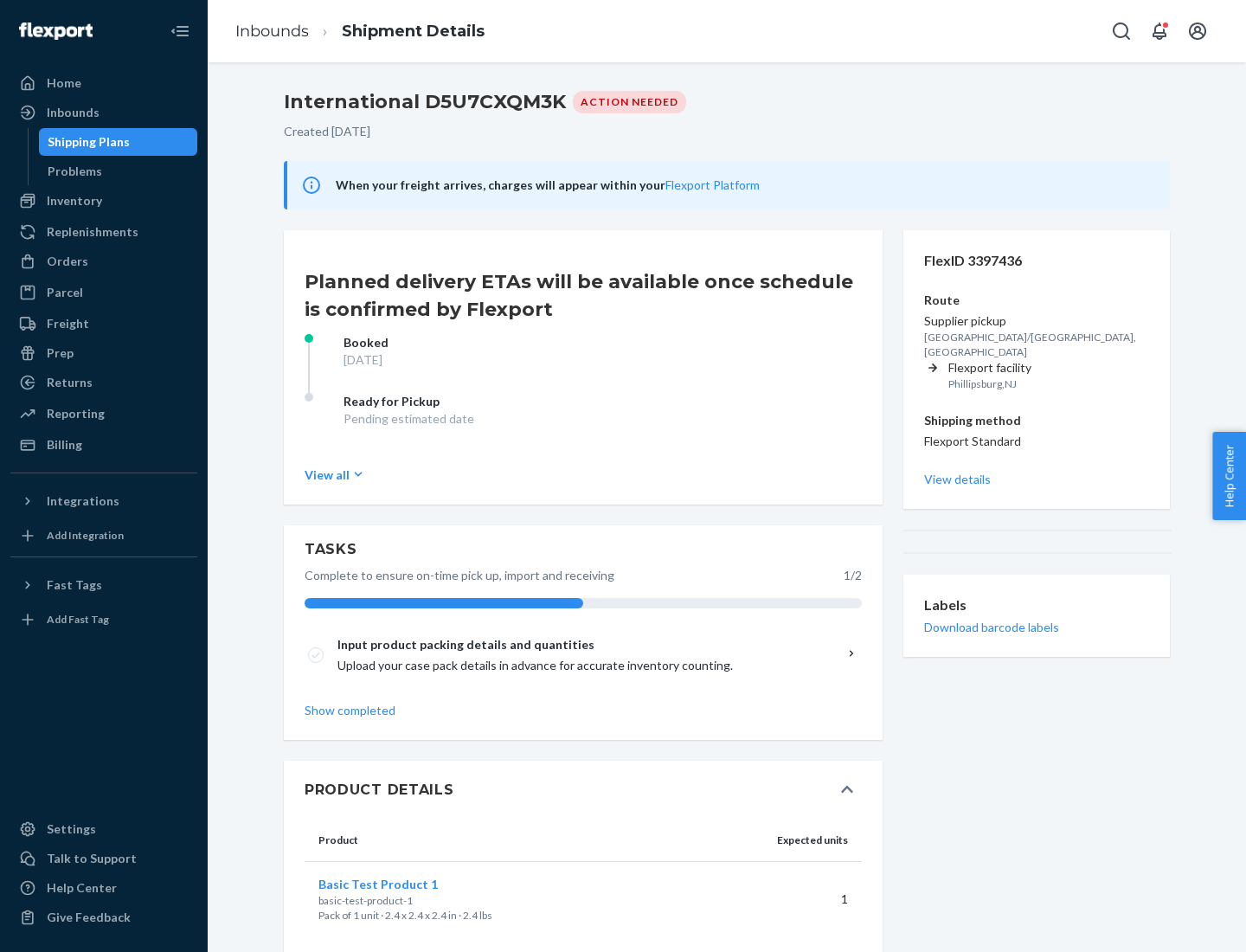
scroll to position [29, 0]
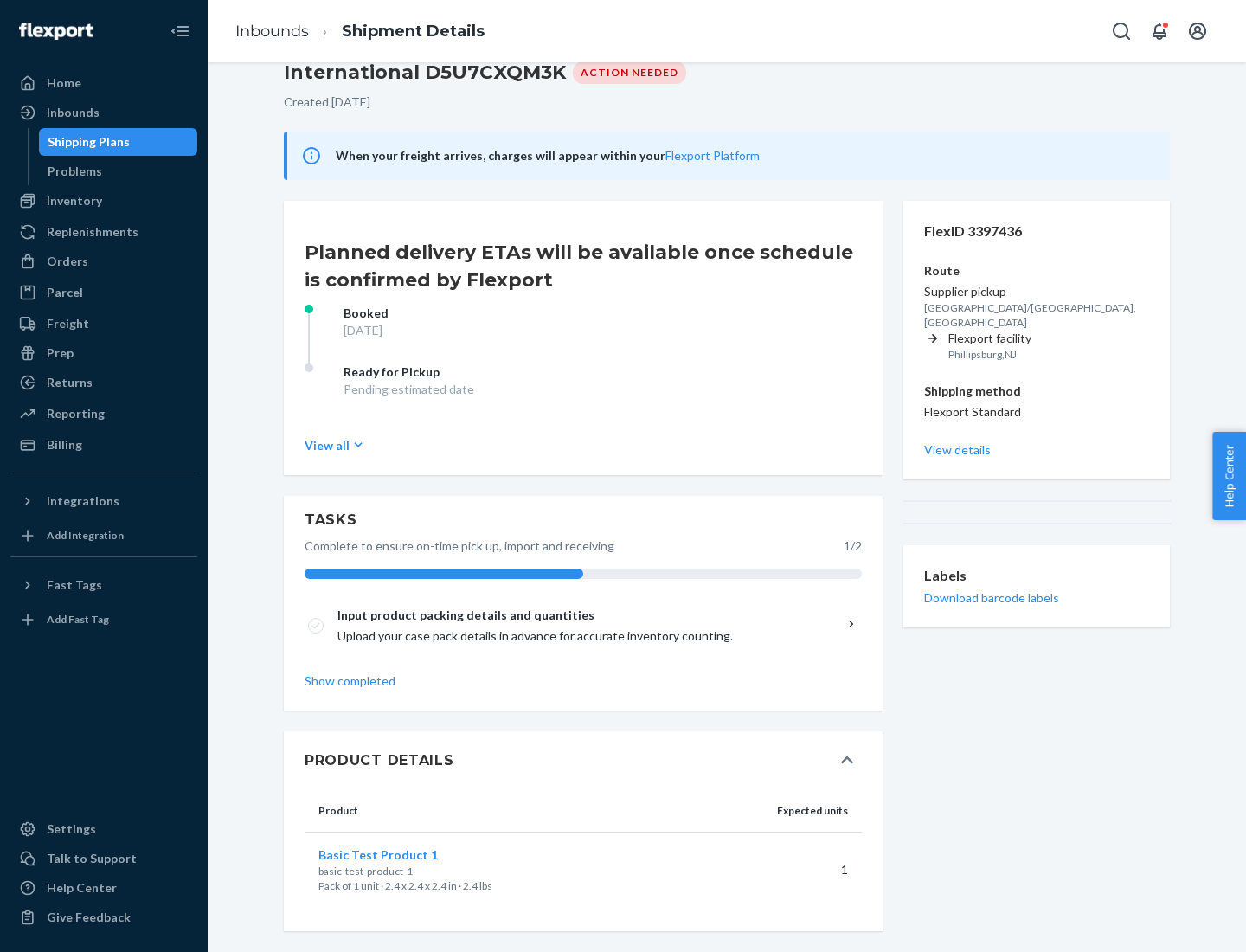
click at [406, 854] on span "Basic Test Product 1" at bounding box center [378, 855] width 120 height 15
